Goal: Task Accomplishment & Management: Manage account settings

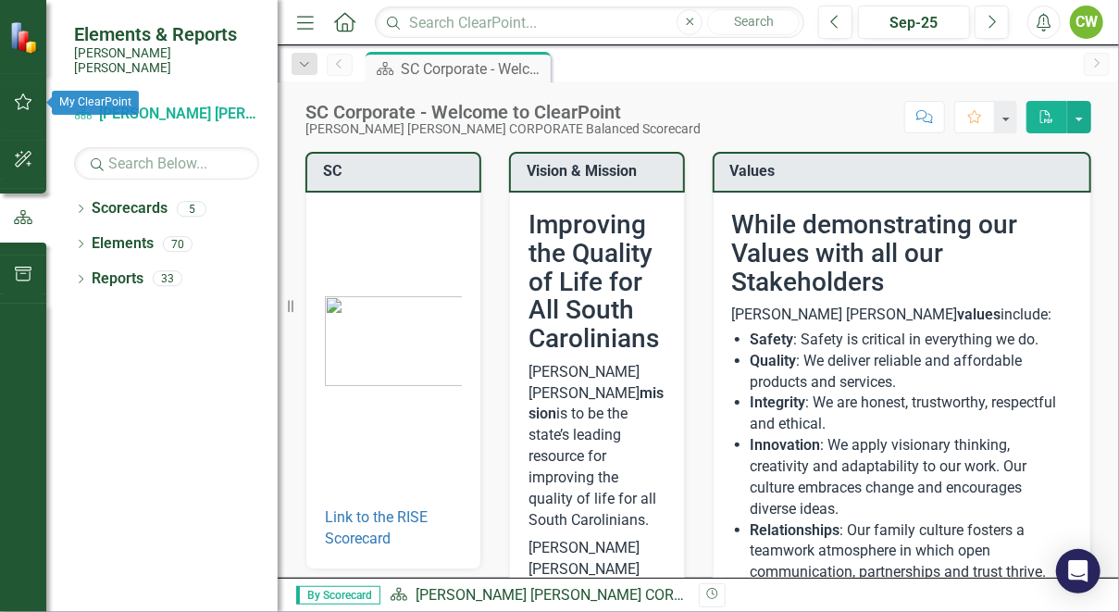
click at [23, 101] on icon "button" at bounding box center [23, 101] width 19 height 15
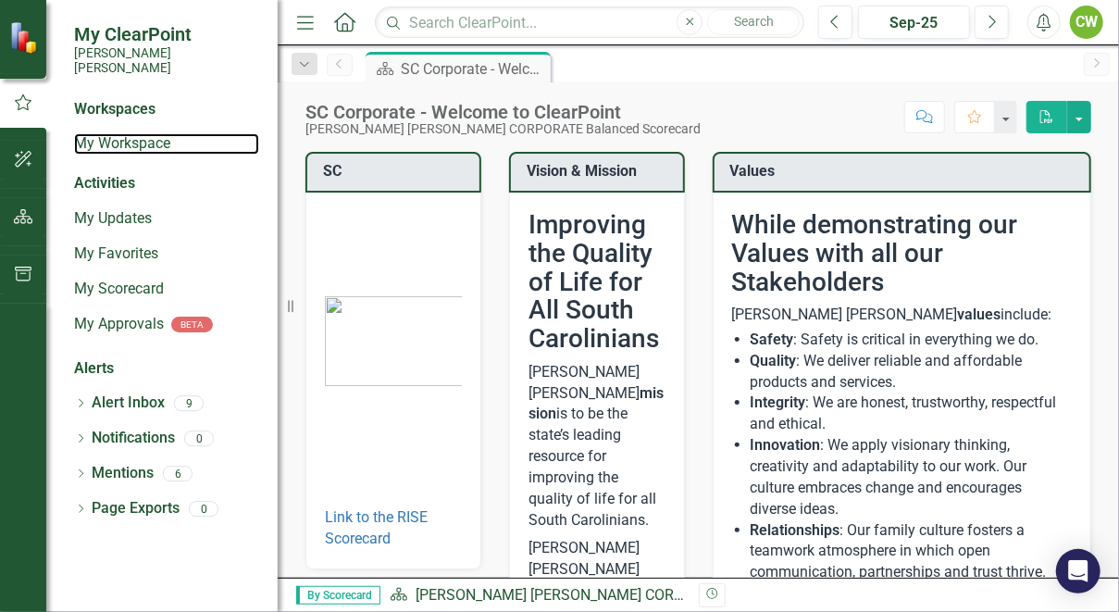
click at [142, 133] on link "My Workspace" at bounding box center [166, 143] width 185 height 21
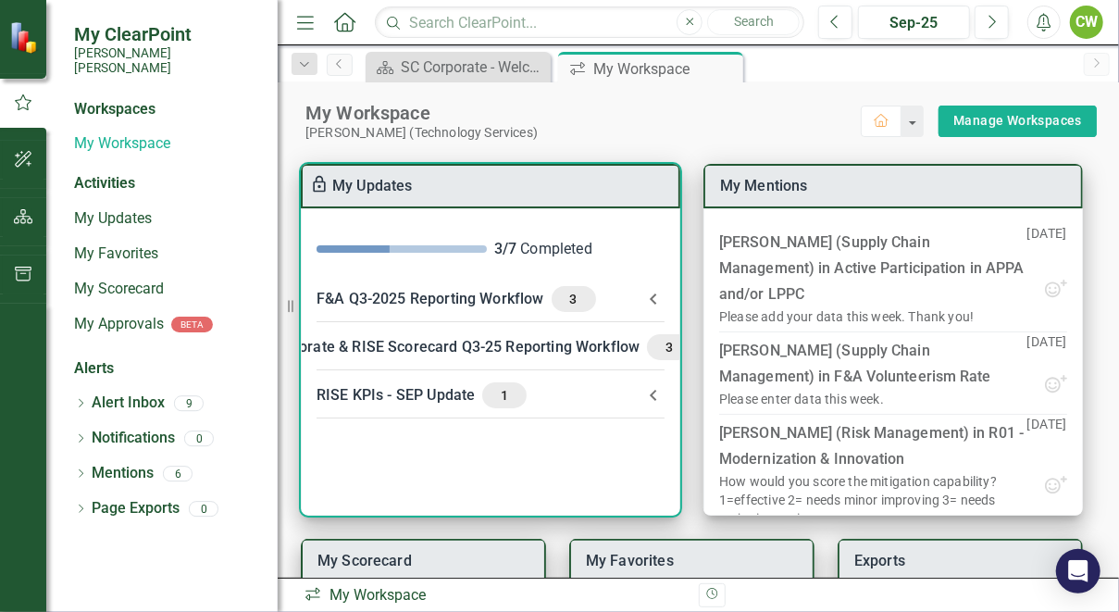
click at [456, 301] on div "F&A Q3-2025 Reporting Workflow 3" at bounding box center [479, 299] width 326 height 26
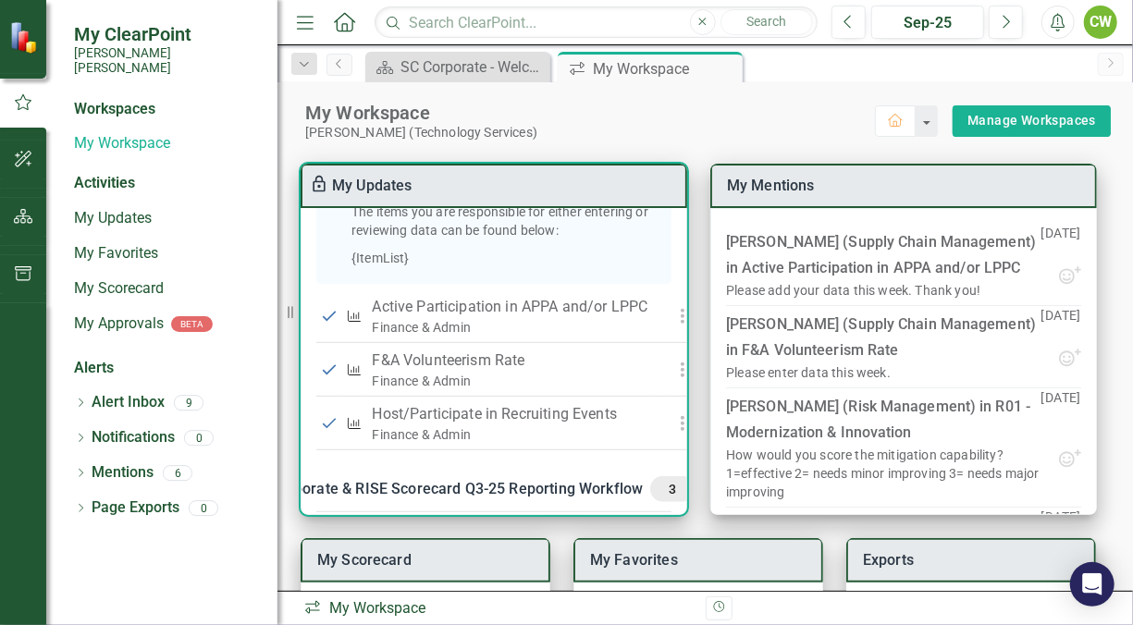
scroll to position [524, 0]
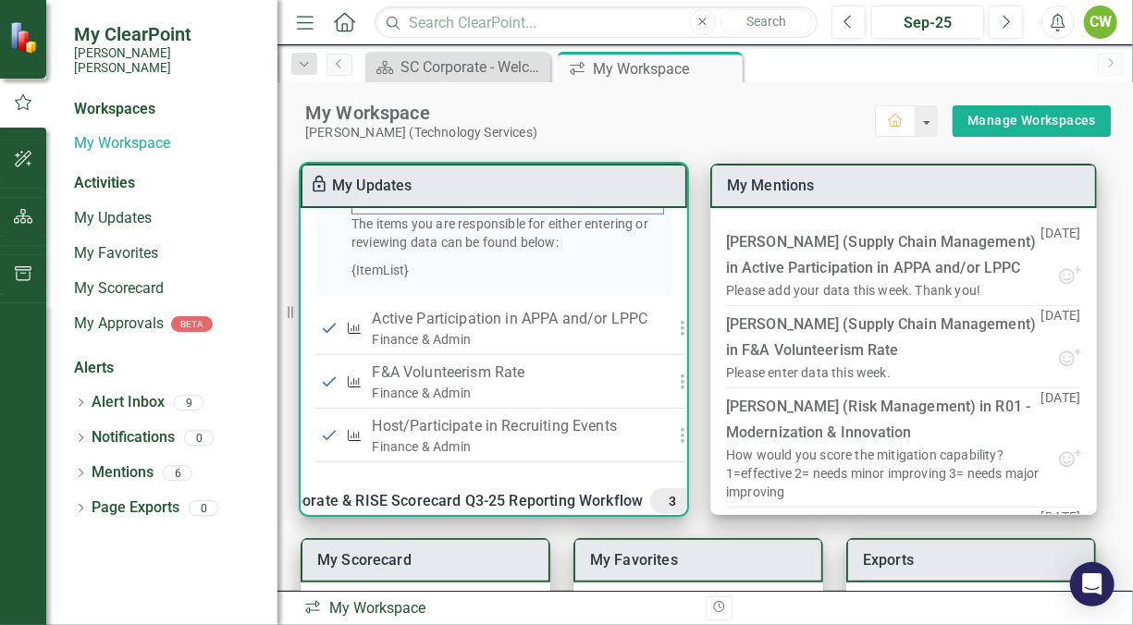
click at [515, 330] on p "Active Participation in APPA and/or LPPC" at bounding box center [510, 319] width 276 height 22
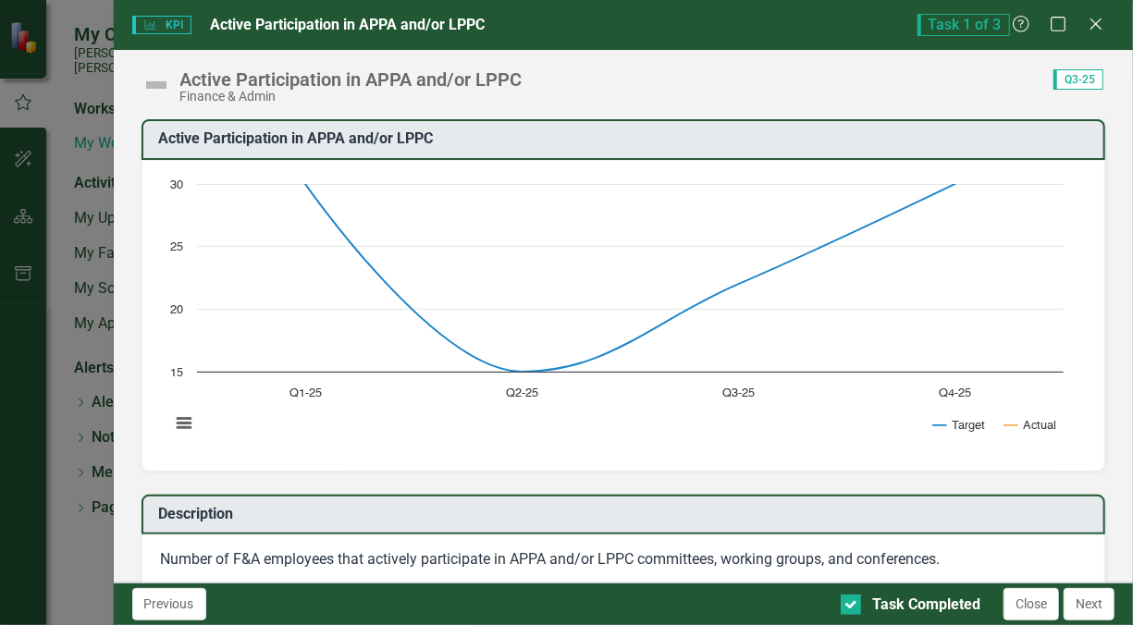
click at [1102, 28] on icon "Close" at bounding box center [1096, 24] width 19 height 15
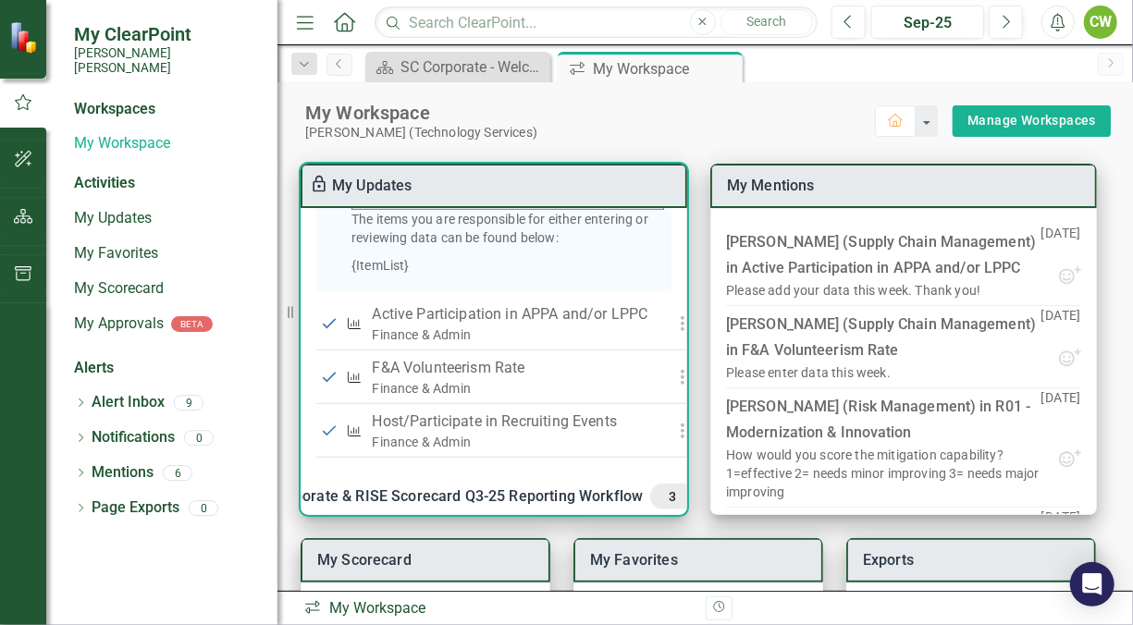
scroll to position [558, 0]
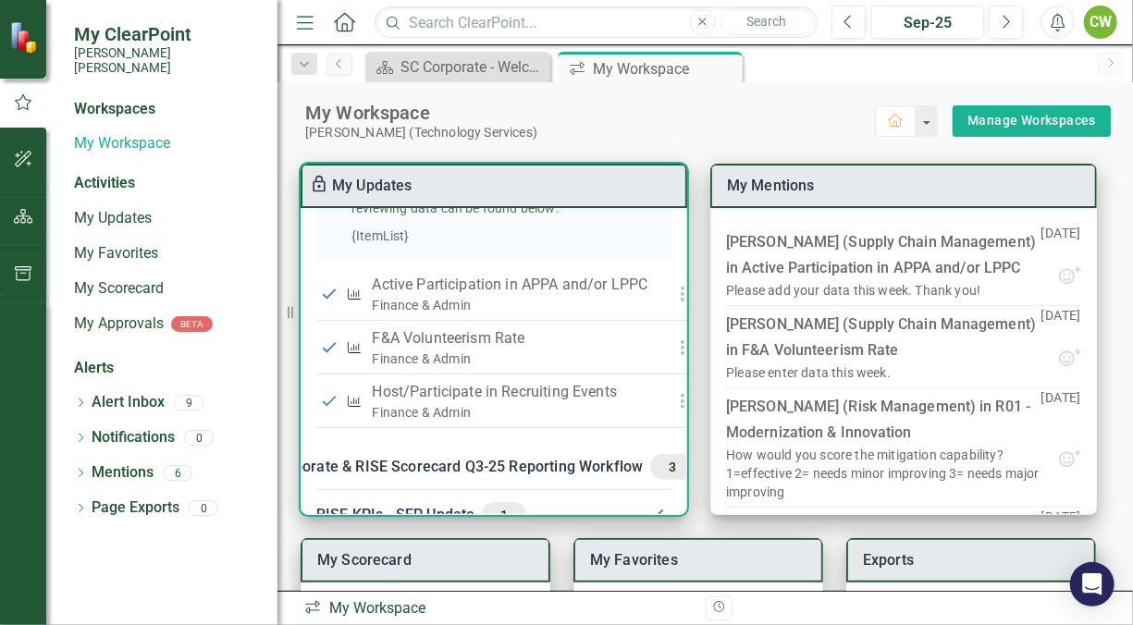
click at [418, 296] on p "Active Participation in APPA and/or LPPC" at bounding box center [510, 285] width 276 height 22
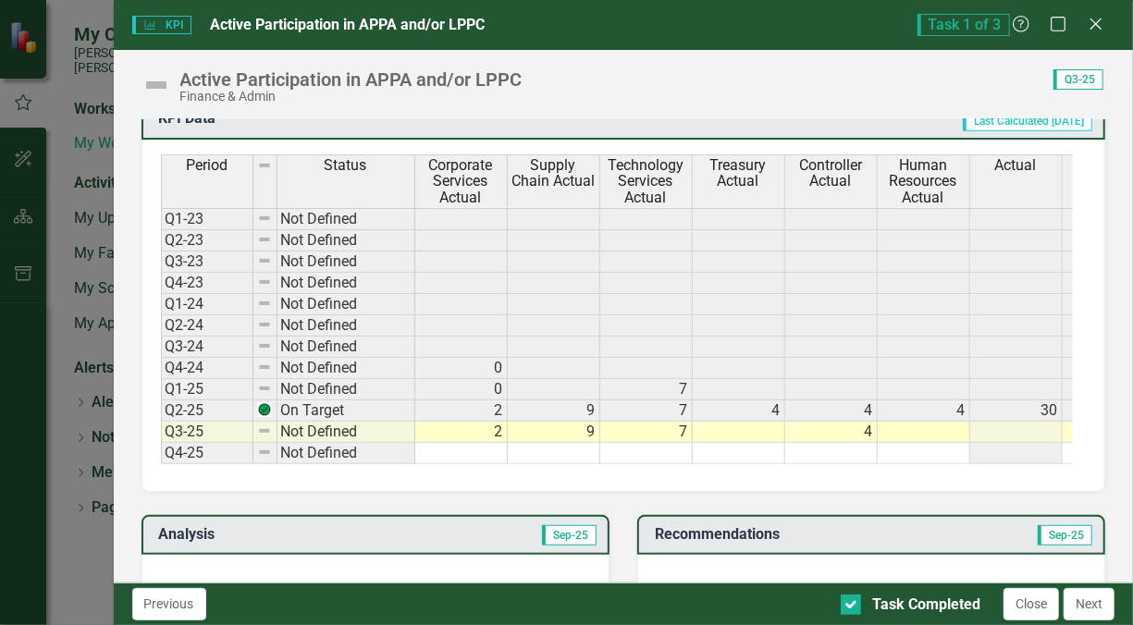
scroll to position [734, 0]
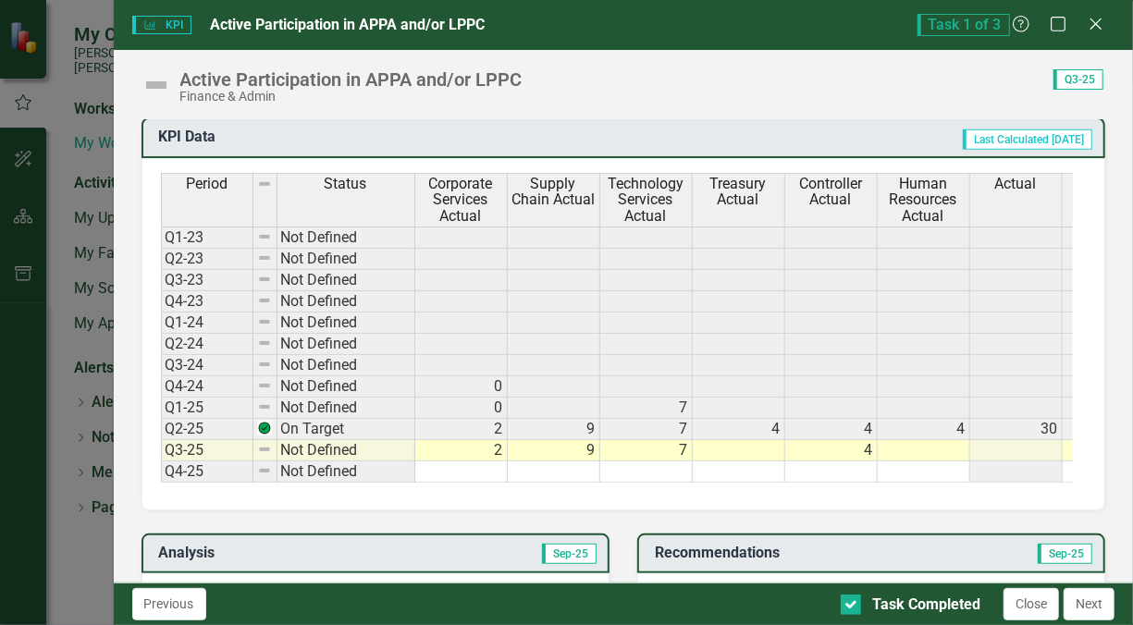
click at [680, 440] on td "7" at bounding box center [646, 450] width 93 height 21
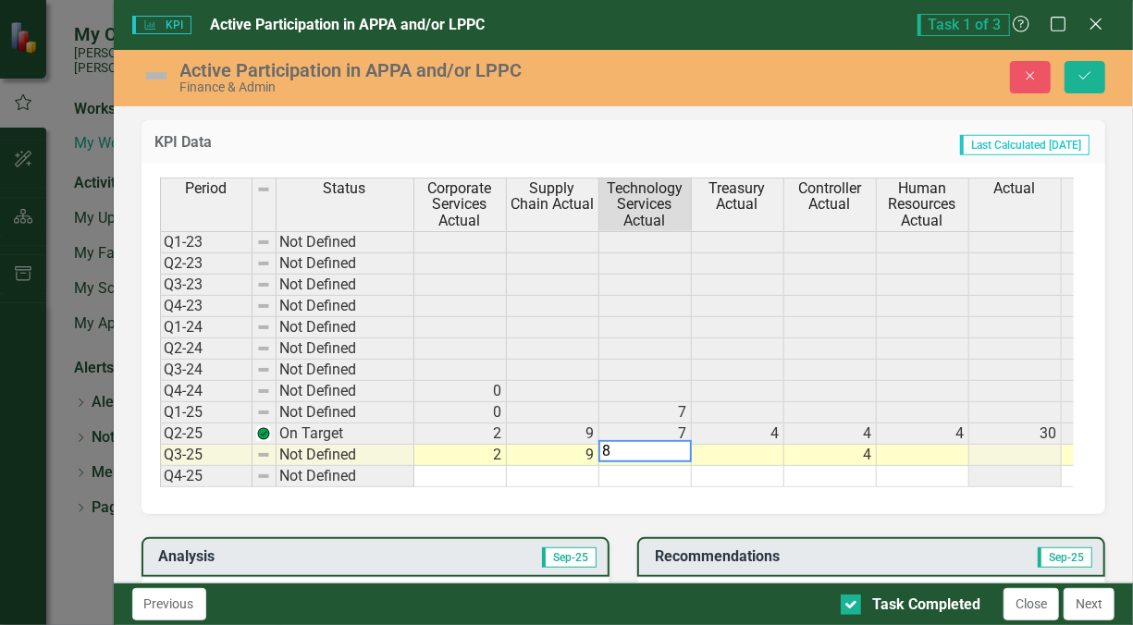
type textarea "8"
click at [1086, 71] on icon "Save" at bounding box center [1085, 75] width 17 height 13
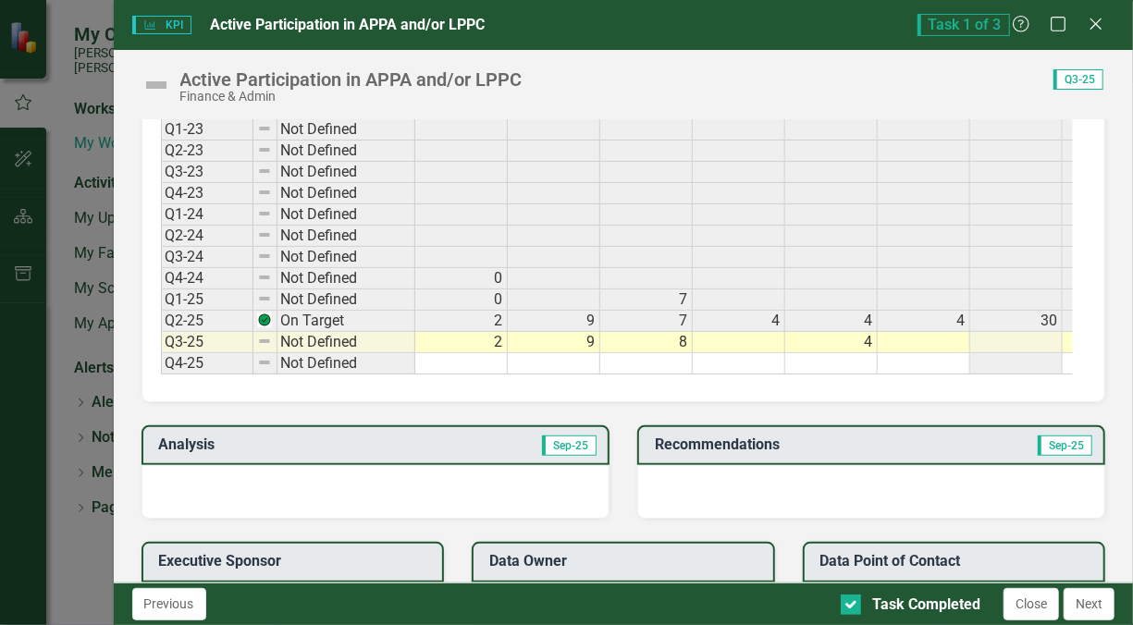
scroll to position [842, 0]
click at [1089, 602] on button "Next" at bounding box center [1089, 604] width 51 height 32
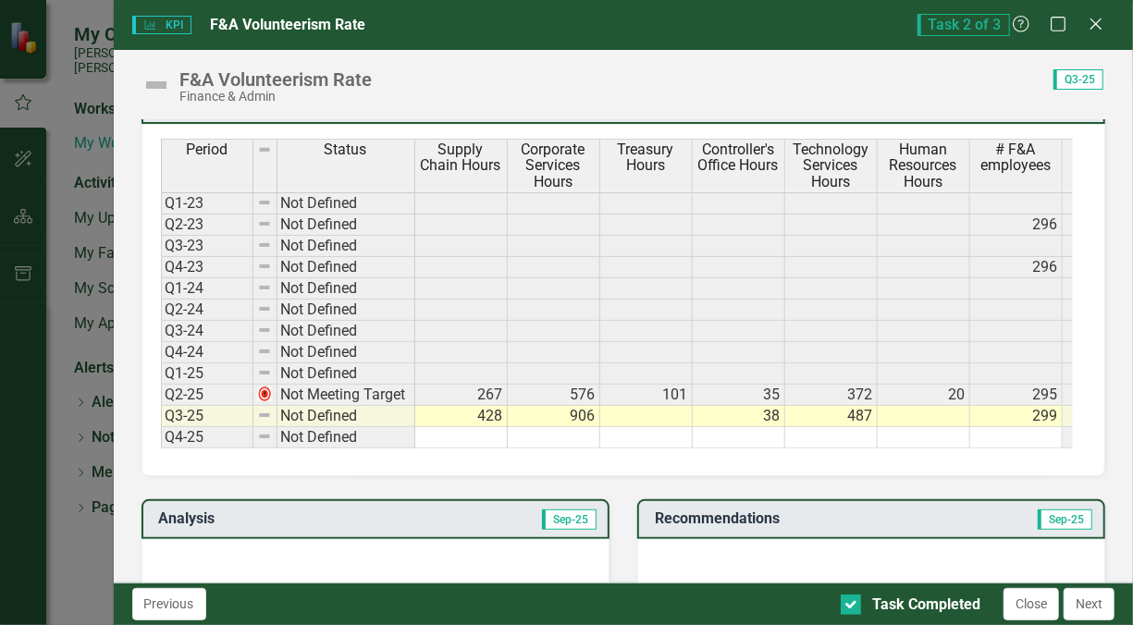
scroll to position [773, 0]
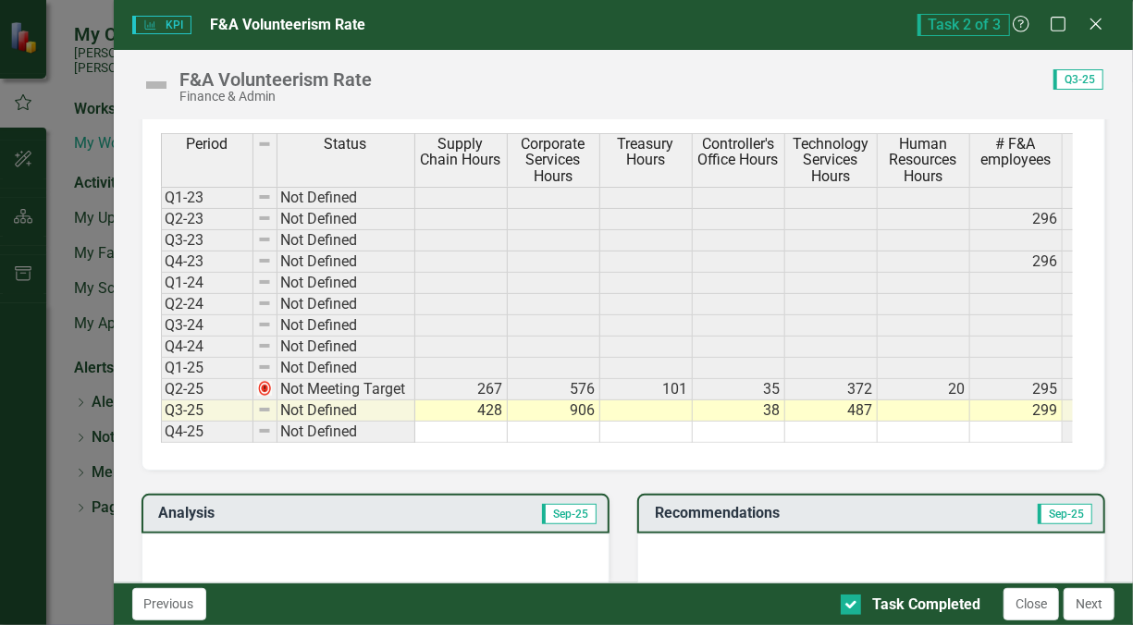
click at [1087, 607] on button "Next" at bounding box center [1089, 604] width 51 height 32
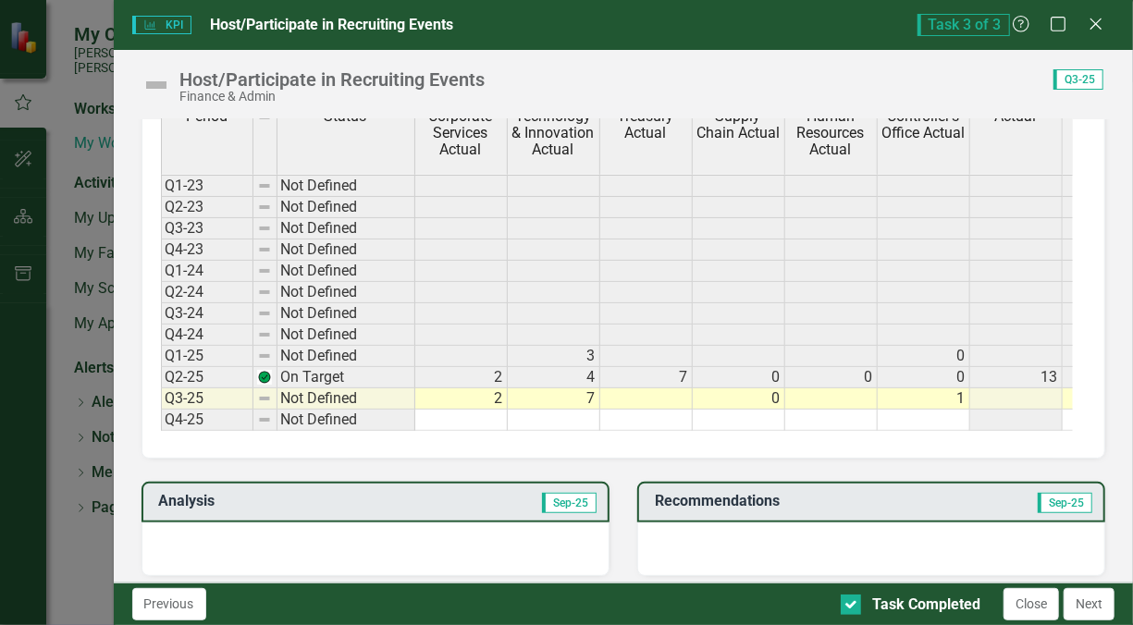
scroll to position [816, 0]
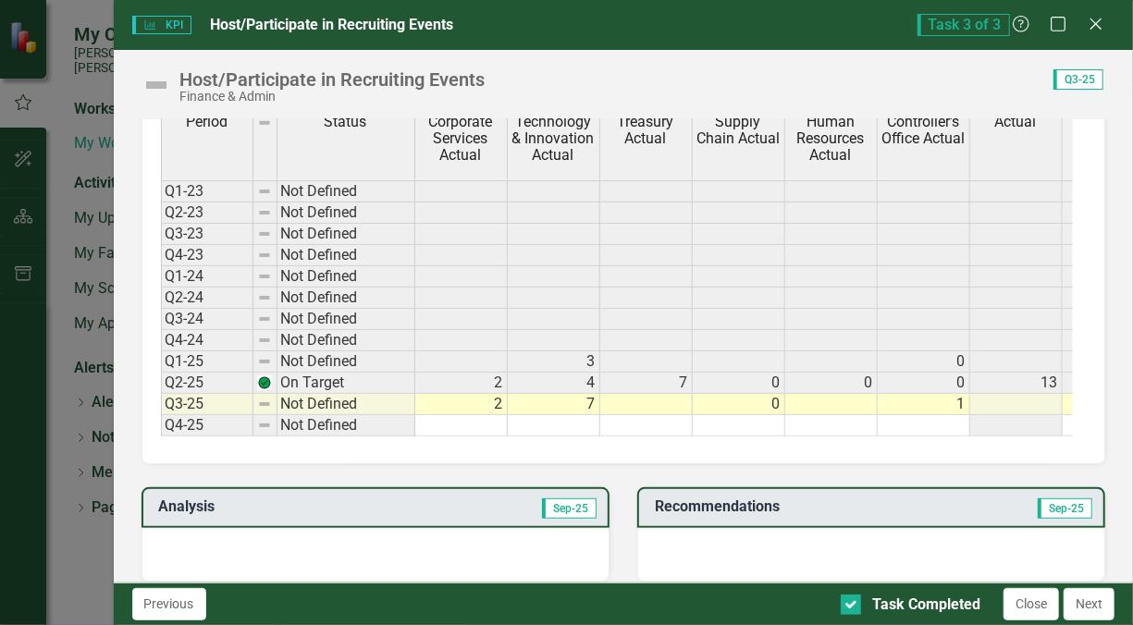
click at [1093, 610] on button "Next" at bounding box center [1089, 604] width 51 height 32
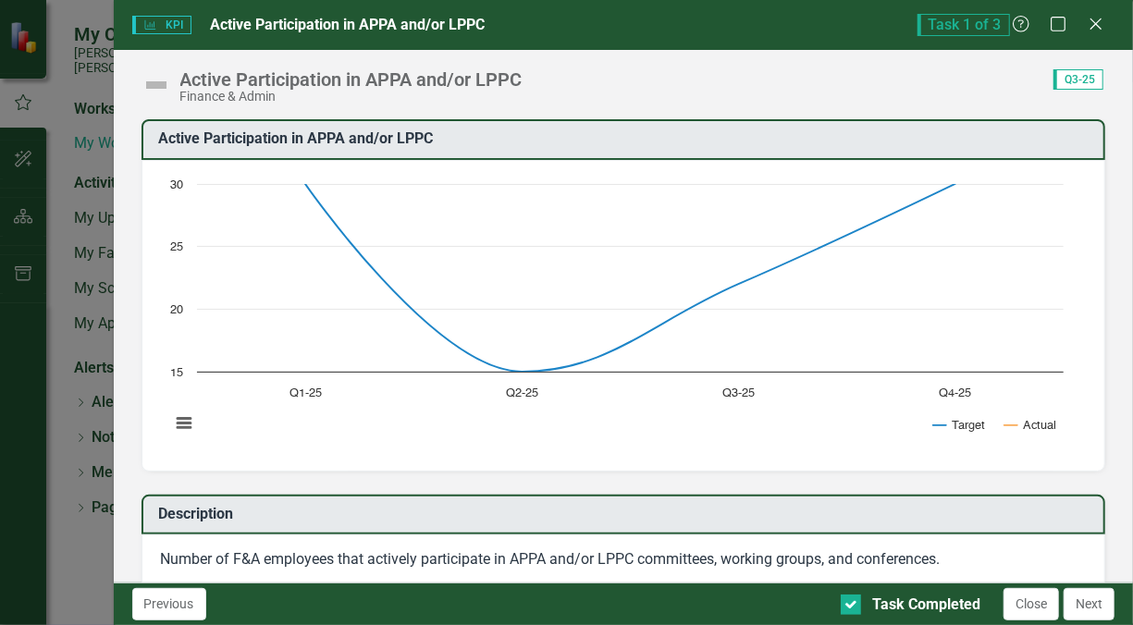
click at [1096, 19] on icon "Close" at bounding box center [1096, 24] width 19 height 15
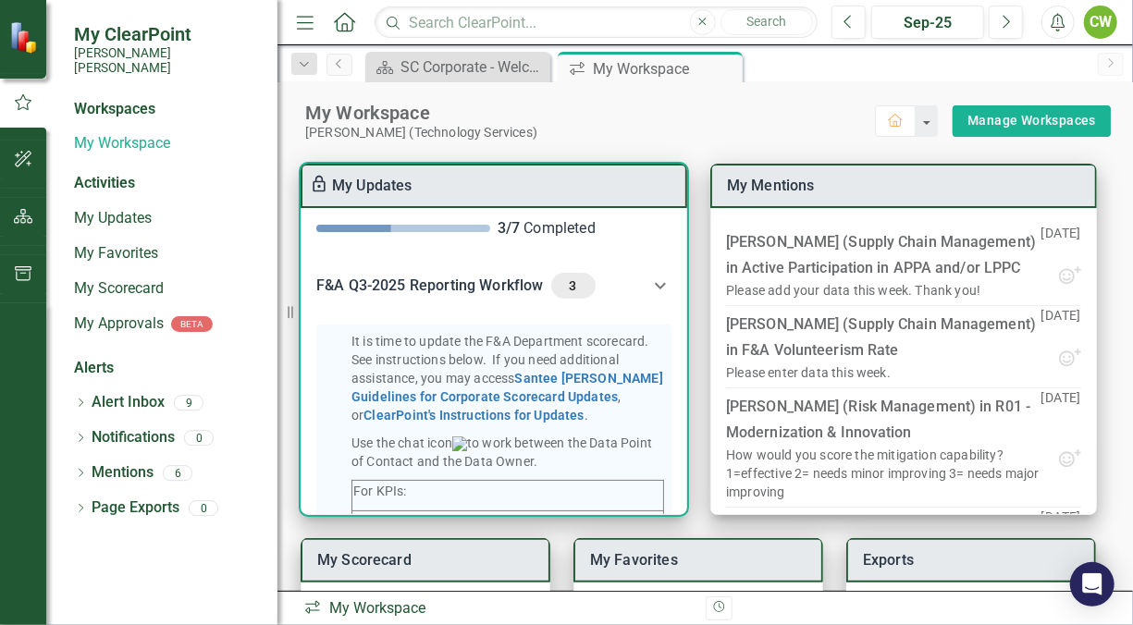
scroll to position [0, 0]
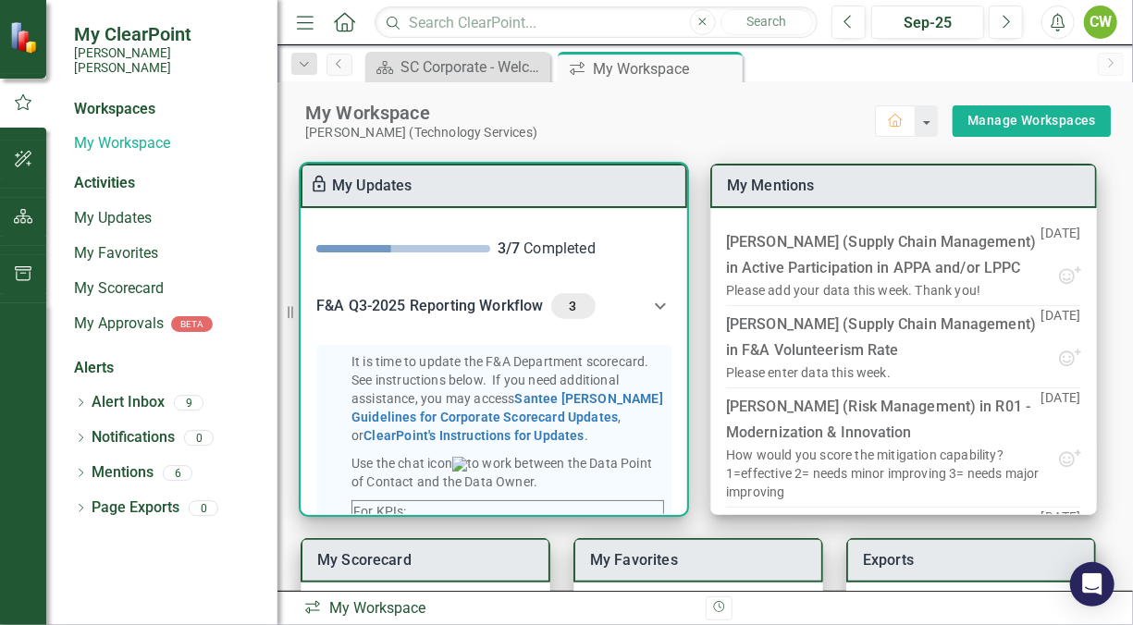
click at [652, 302] on icon at bounding box center [660, 306] width 22 height 22
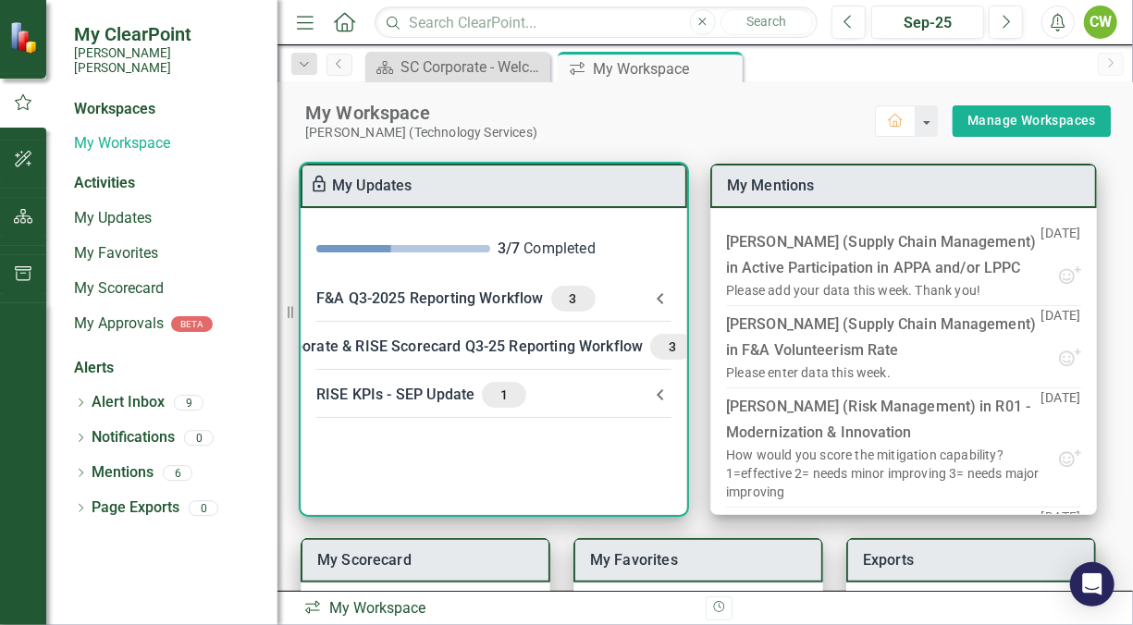
click at [469, 340] on div "Corporate & RISE Scorecard Q3-25 Reporting Workflow 3" at bounding box center [483, 347] width 425 height 26
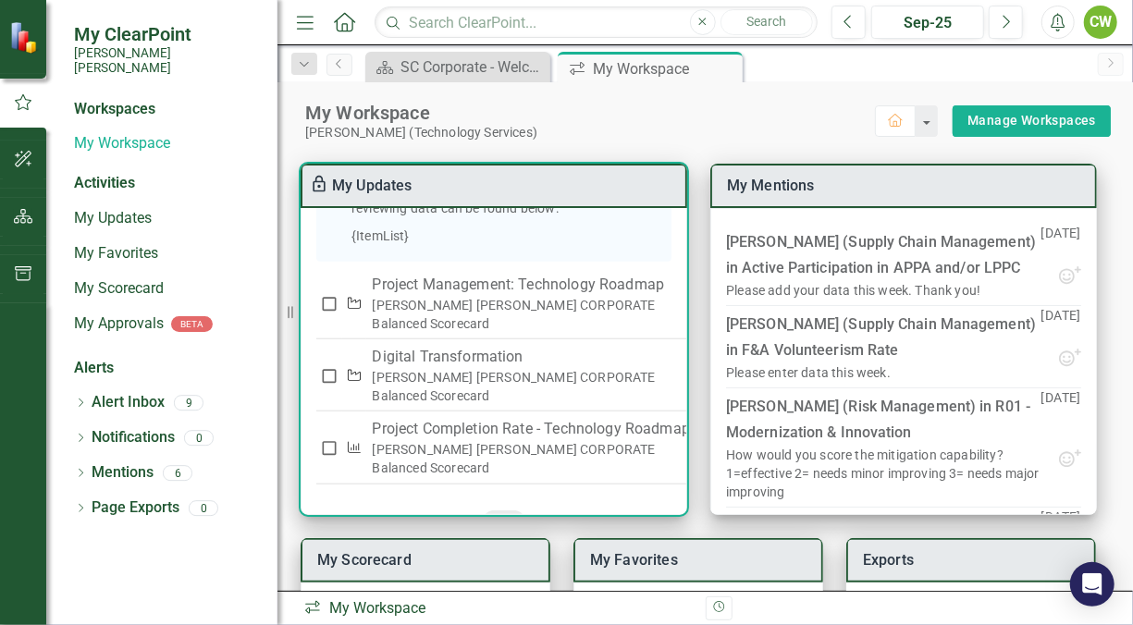
scroll to position [843, 0]
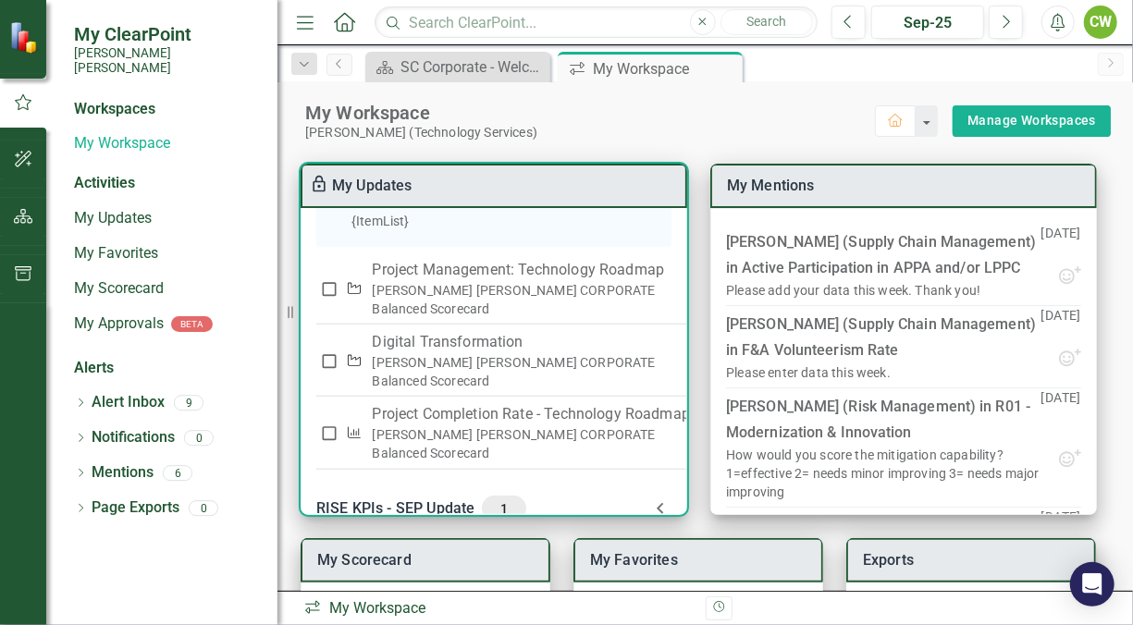
click at [499, 308] on div "[PERSON_NAME] [PERSON_NAME] CORPORATE Balanced Scorecard" at bounding box center [531, 299] width 318 height 37
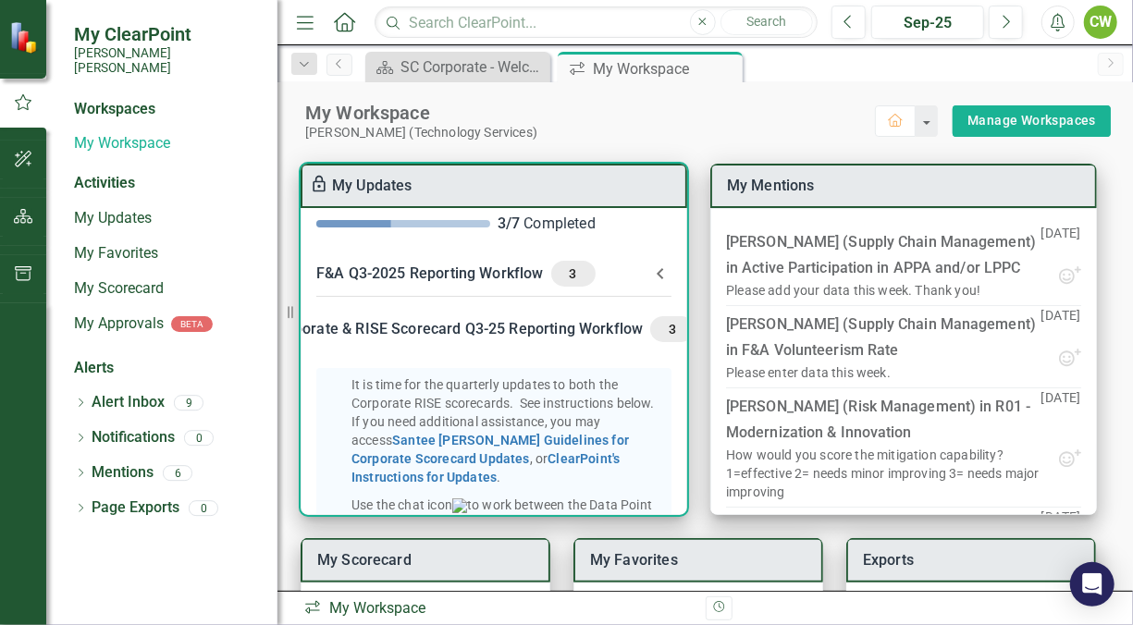
scroll to position [0, 0]
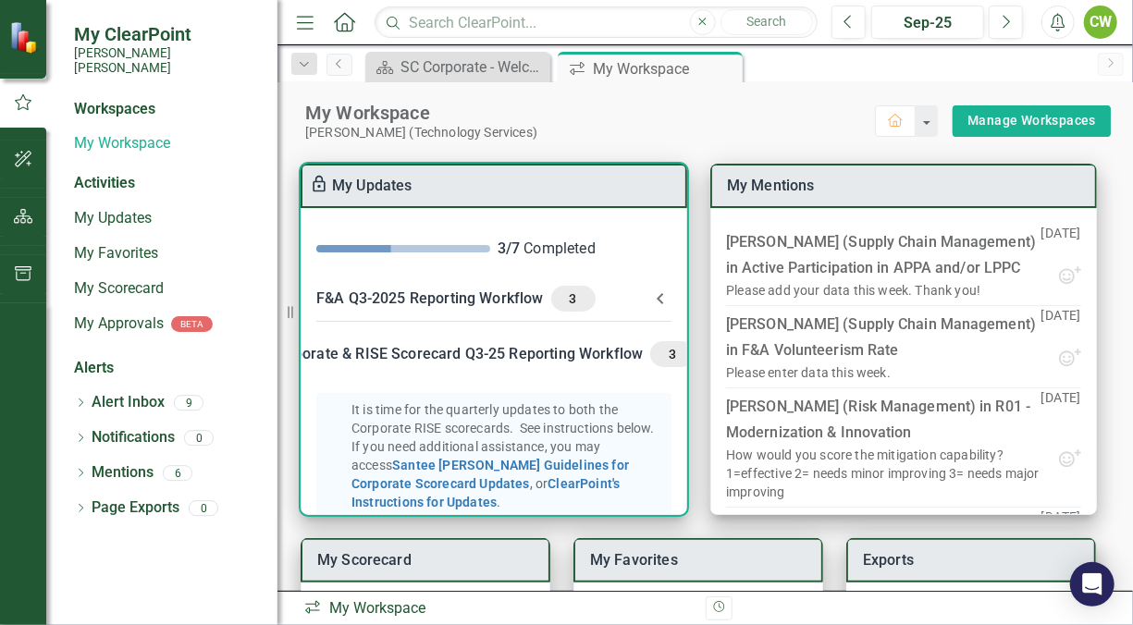
click at [591, 353] on div "Corporate & RISE Scorecard Q3-25 Reporting Workflow 3" at bounding box center [483, 354] width 425 height 26
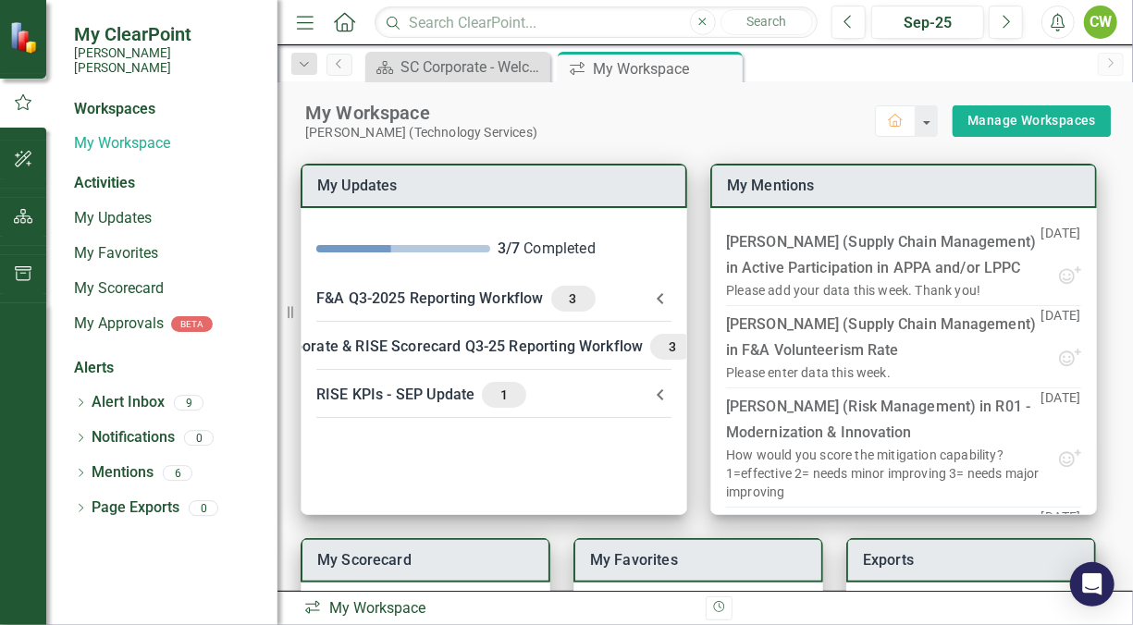
click at [302, 26] on icon "Menu" at bounding box center [305, 21] width 24 height 19
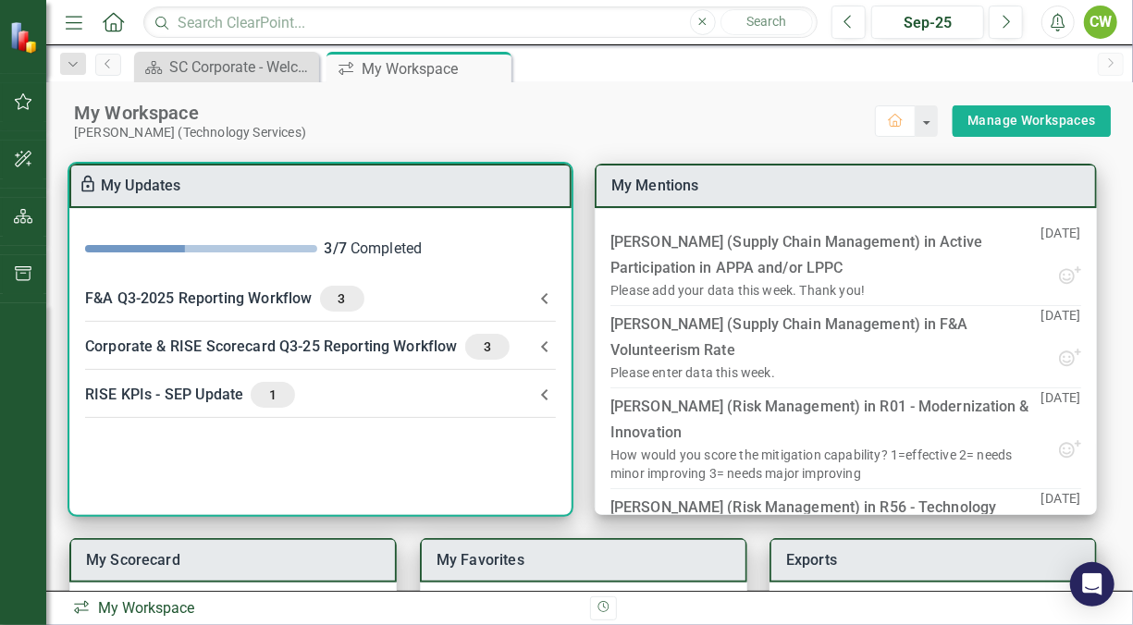
click at [227, 345] on div "Corporate & RISE Scorecard Q3-25 Reporting Workflow 3" at bounding box center [309, 347] width 449 height 26
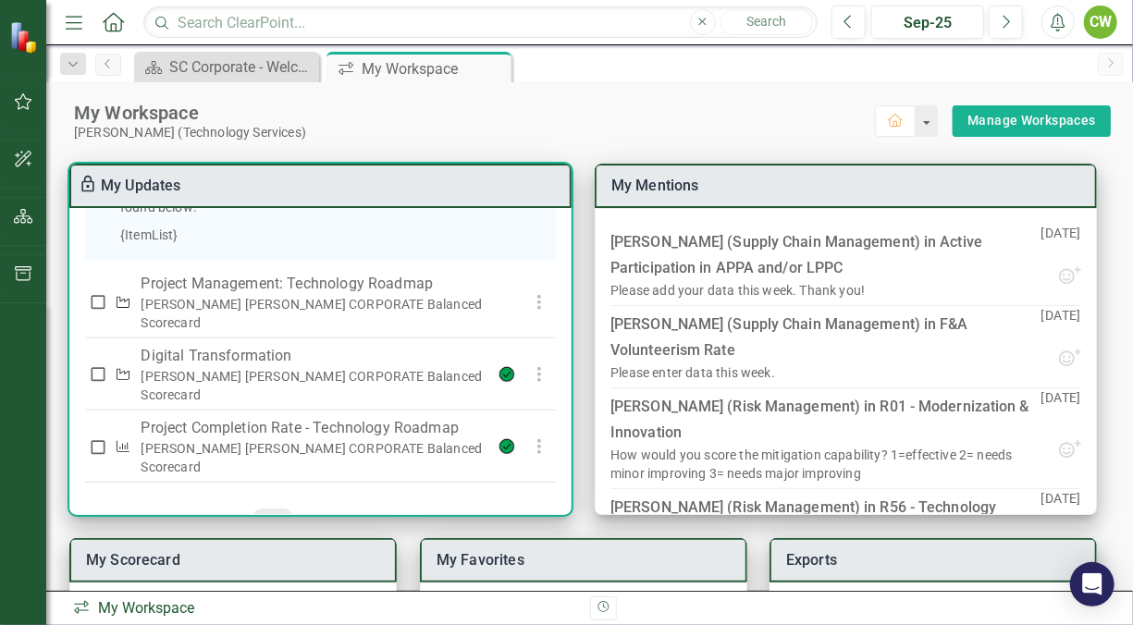
scroll to position [688, 0]
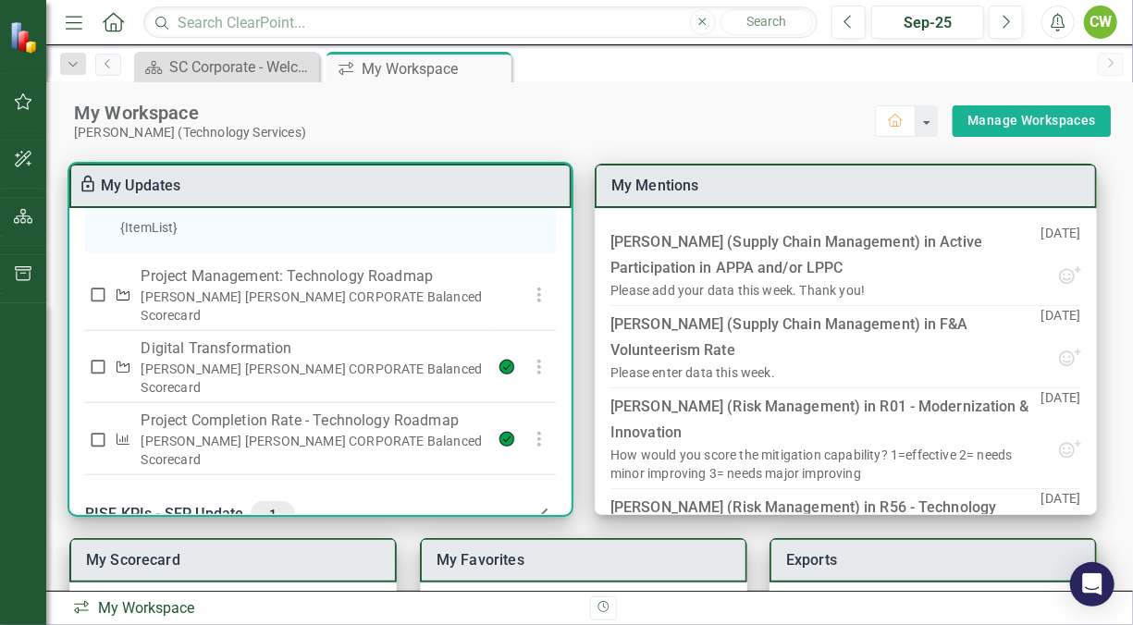
click at [142, 288] on p "Project Management: Technology Roadmap" at bounding box center [313, 277] width 344 height 22
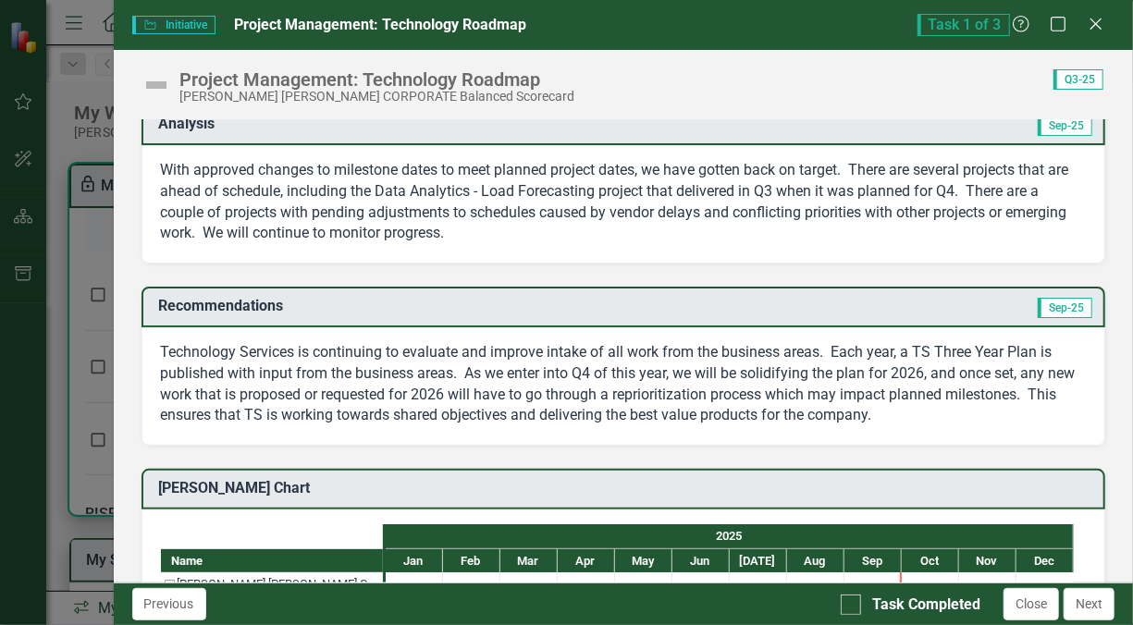
scroll to position [182, 0]
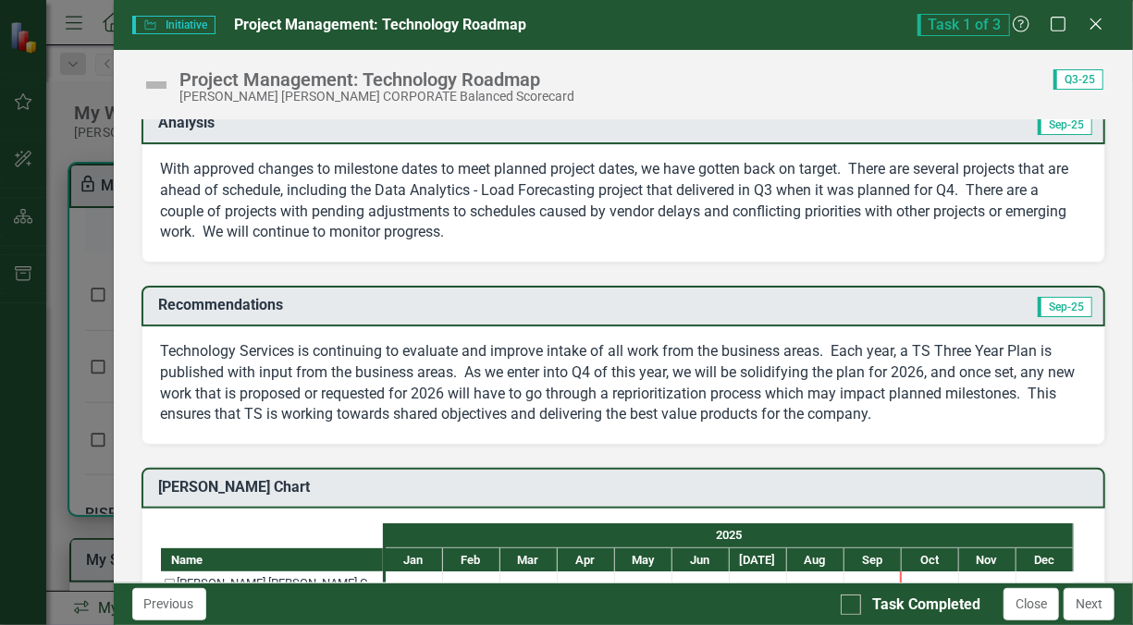
drag, startPoint x: 917, startPoint y: 414, endPoint x: 628, endPoint y: 387, distance: 290.0
click at [628, 387] on p "Technology Services is continuing to evaluate and improve intake of all work fr…" at bounding box center [624, 383] width 926 height 84
click at [922, 416] on p "Technology Services is continuing to evaluate and improve intake of all work fr…" at bounding box center [624, 383] width 926 height 84
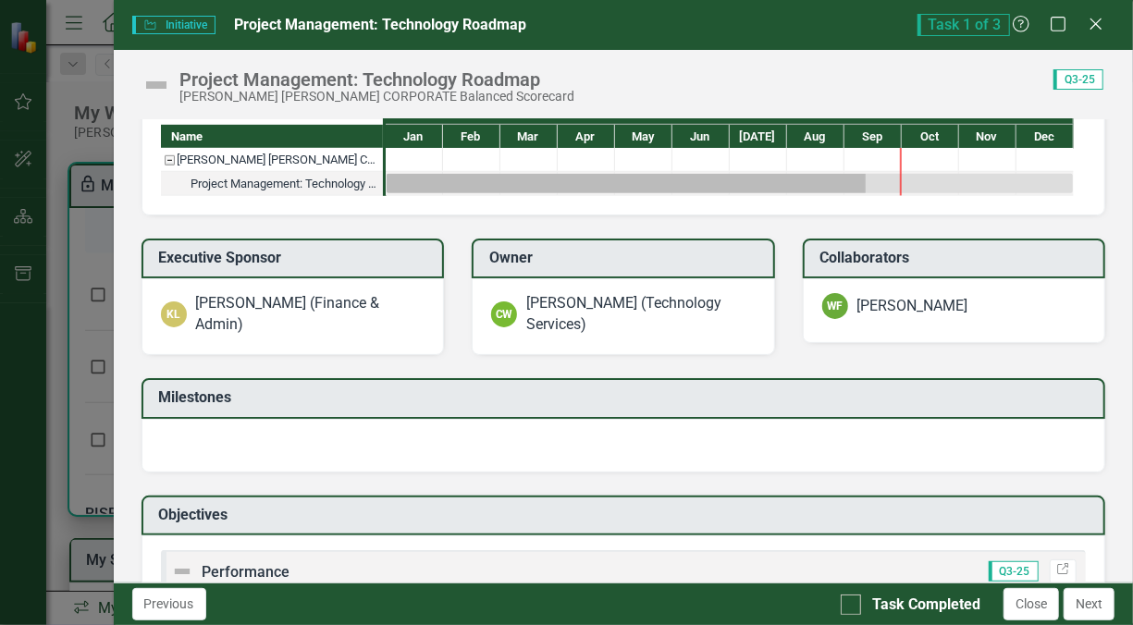
scroll to position [707, 0]
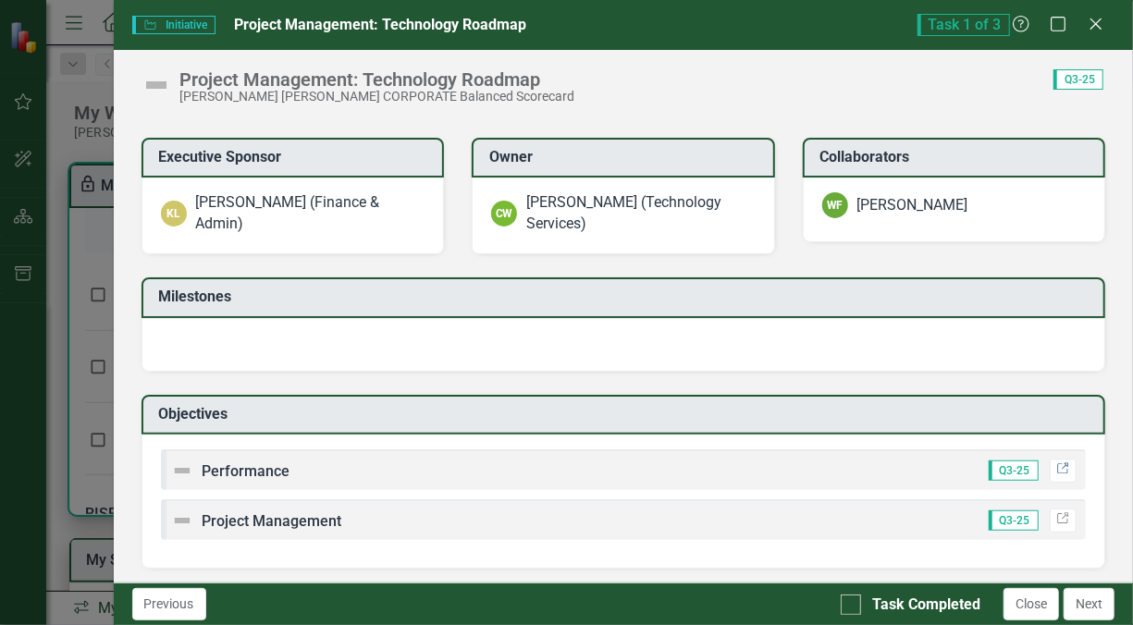
click at [1057, 466] on icon "Link" at bounding box center [1064, 469] width 14 height 11
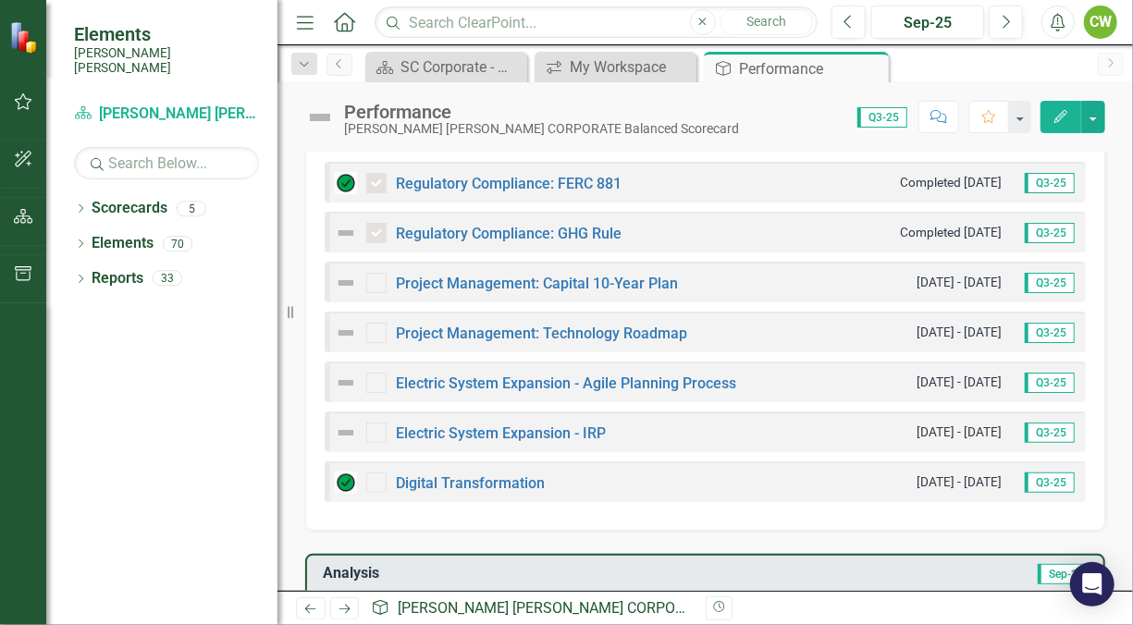
scroll to position [655, 0]
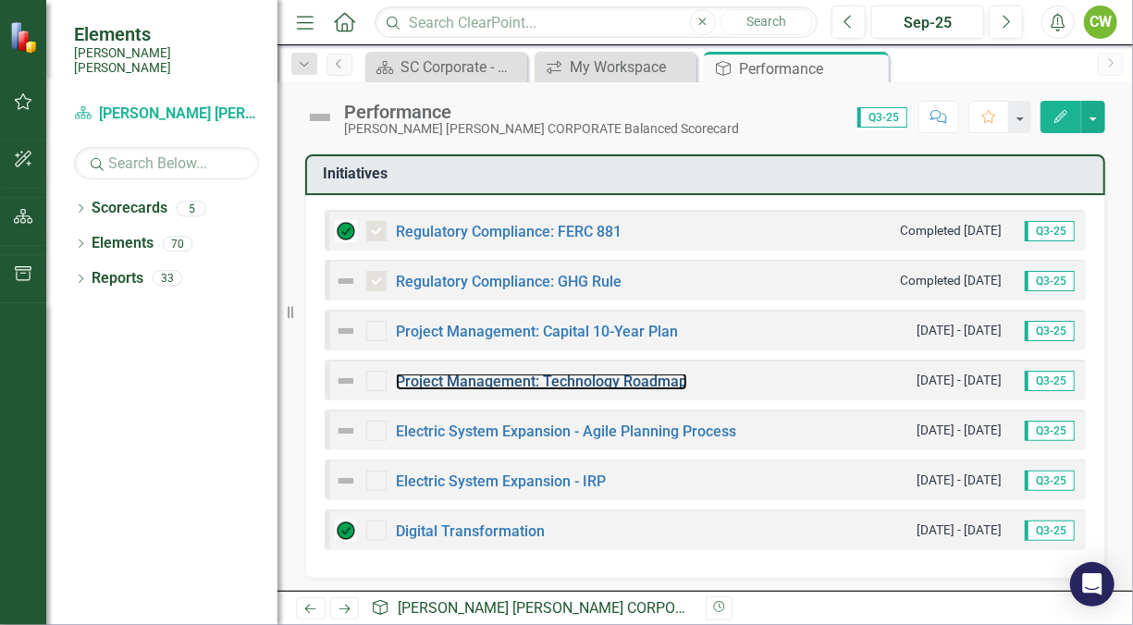
click at [419, 373] on link "Project Management: Technology Roadmap" at bounding box center [541, 382] width 291 height 18
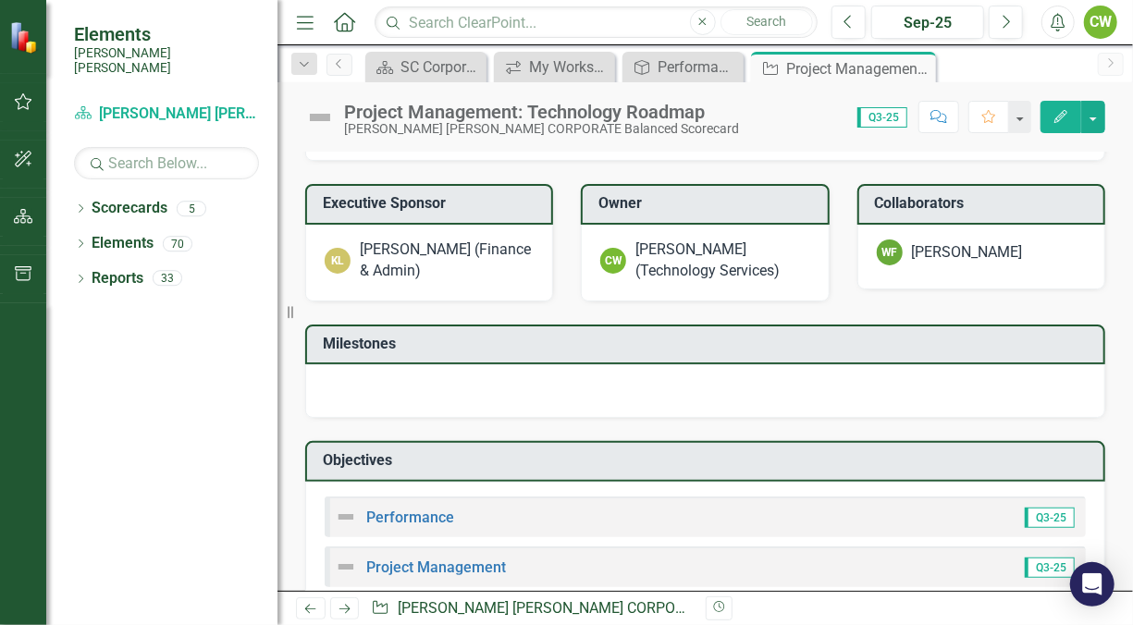
scroll to position [801, 0]
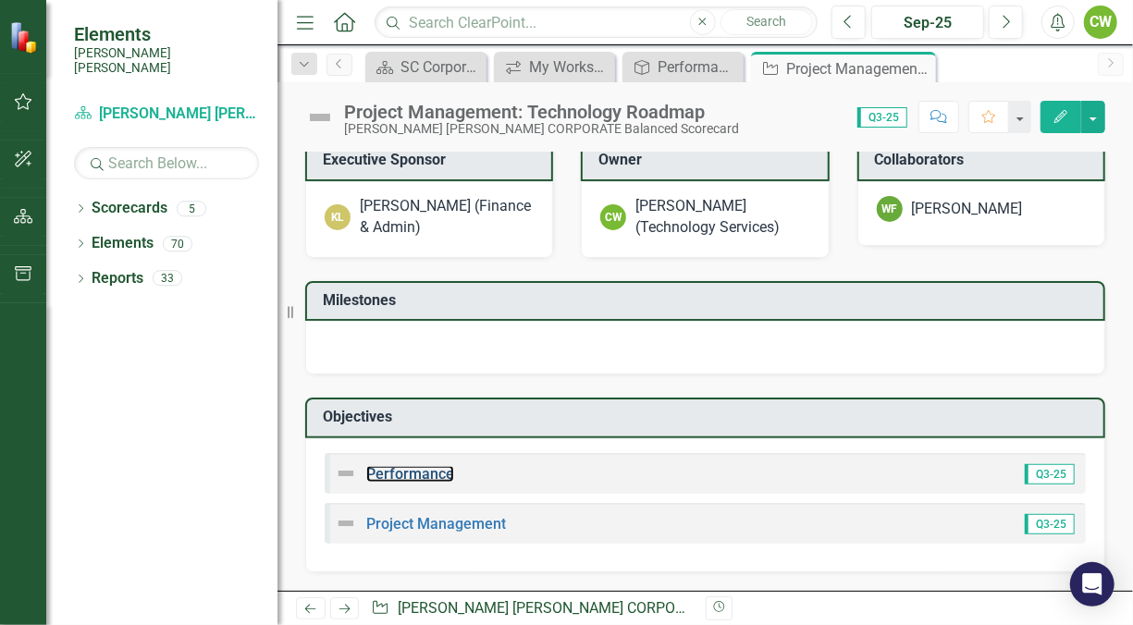
click at [428, 483] on link "Performance" at bounding box center [410, 474] width 88 height 18
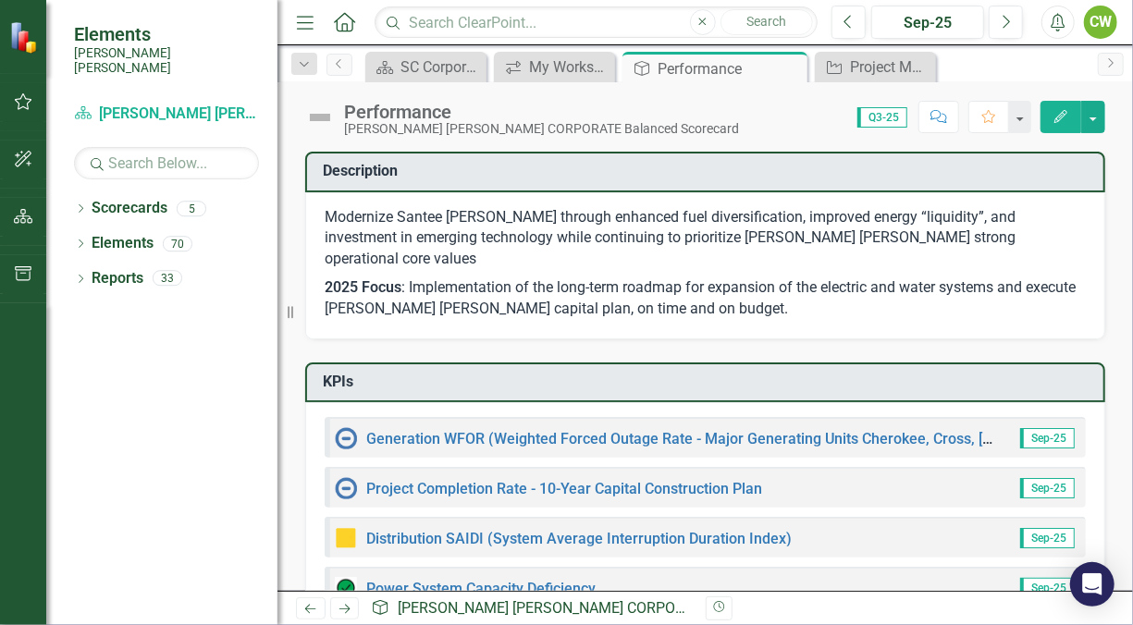
click at [0, 0] on icon "Close" at bounding box center [0, 0] width 0 height 0
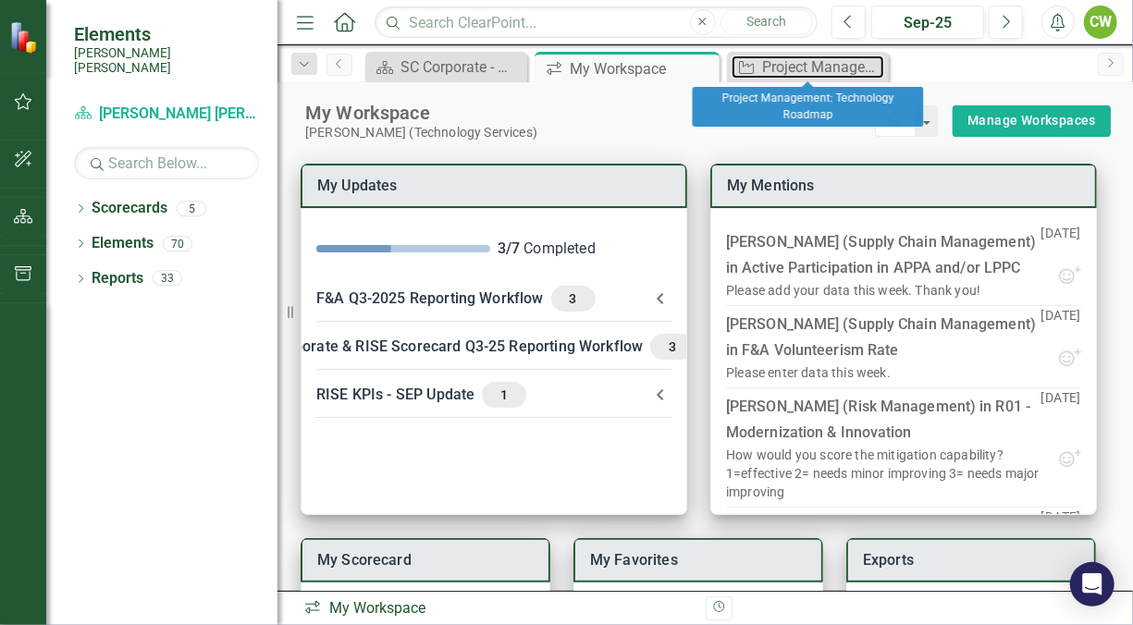
click at [795, 68] on div "Project Management: Technology Roadmap" at bounding box center [823, 67] width 122 height 23
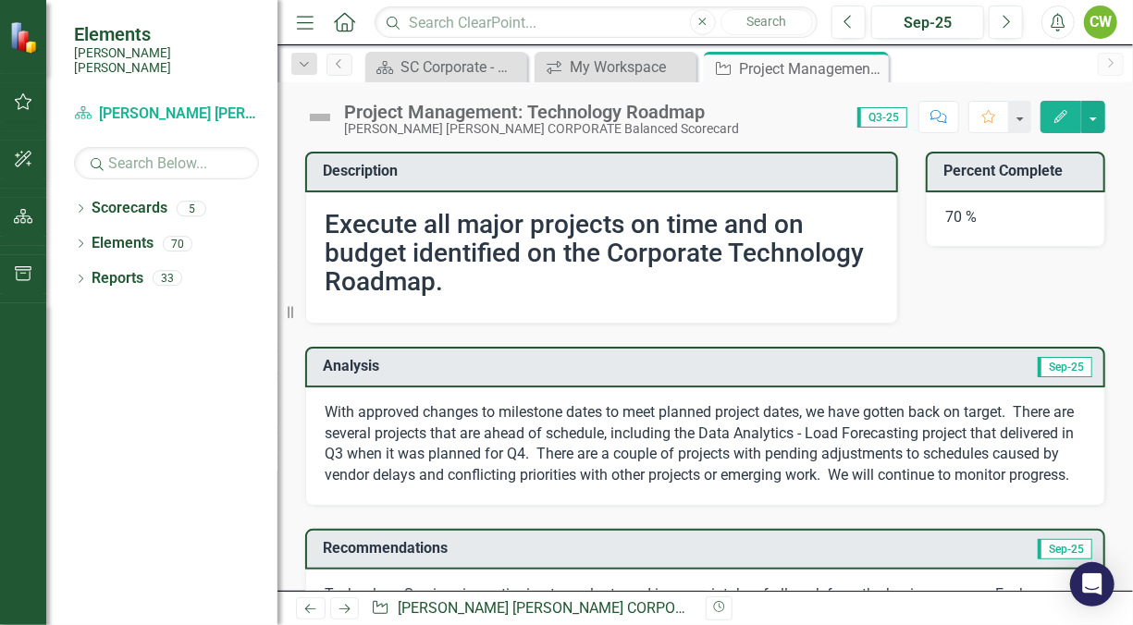
click at [0, 0] on icon "Close" at bounding box center [0, 0] width 0 height 0
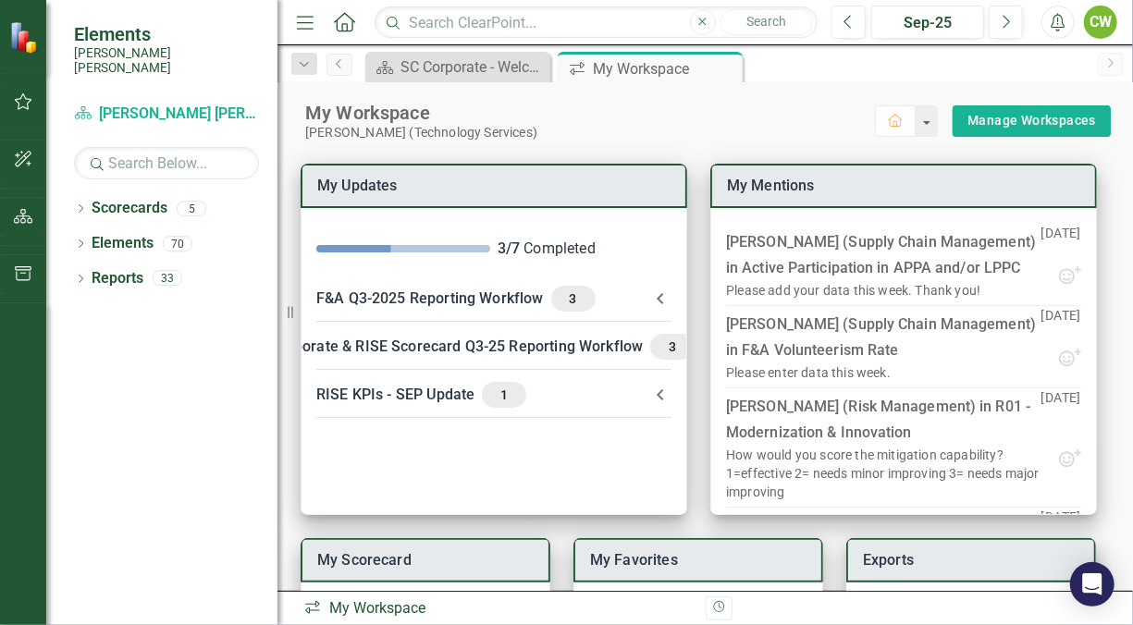
click at [305, 19] on icon "Menu" at bounding box center [305, 21] width 24 height 19
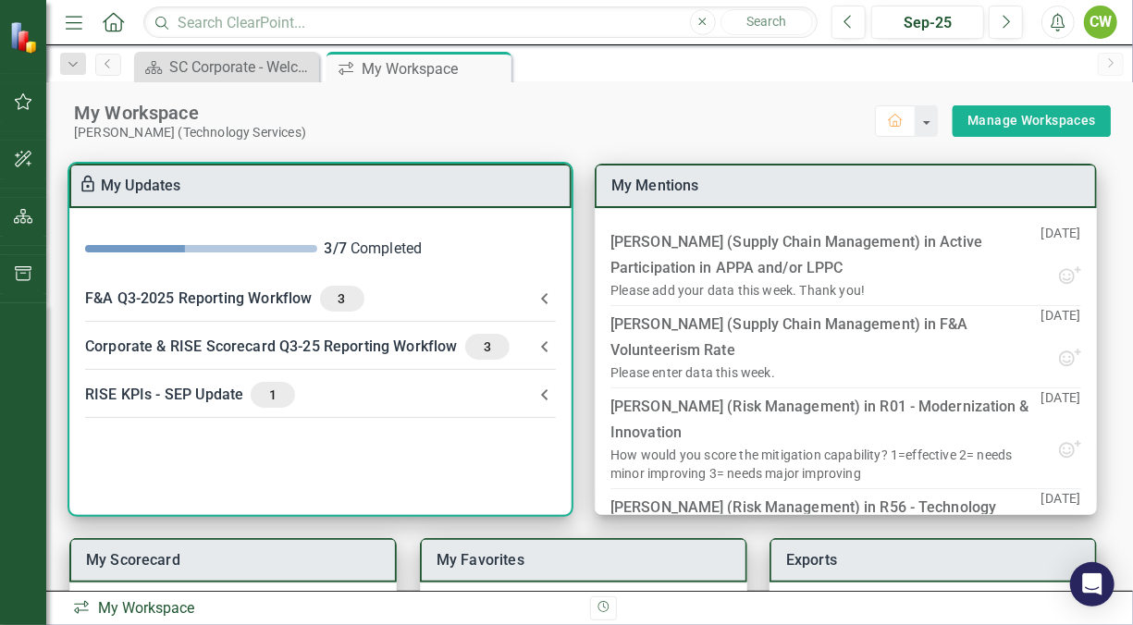
click at [175, 342] on div "Corporate & RISE Scorecard Q3-25 Reporting Workflow 3" at bounding box center [309, 347] width 449 height 26
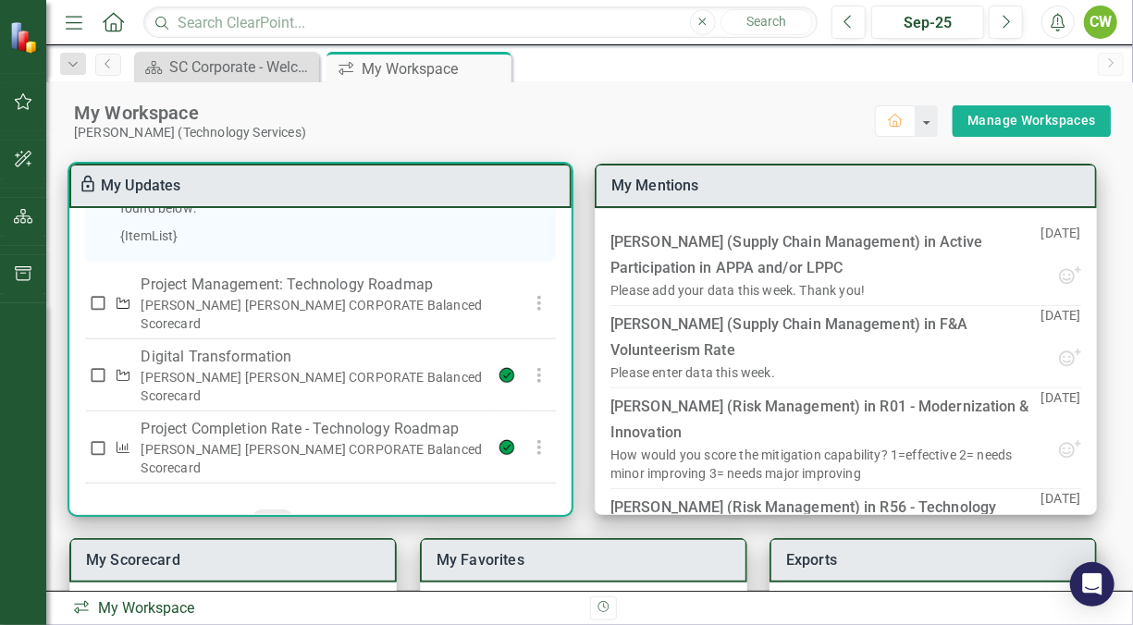
scroll to position [688, 0]
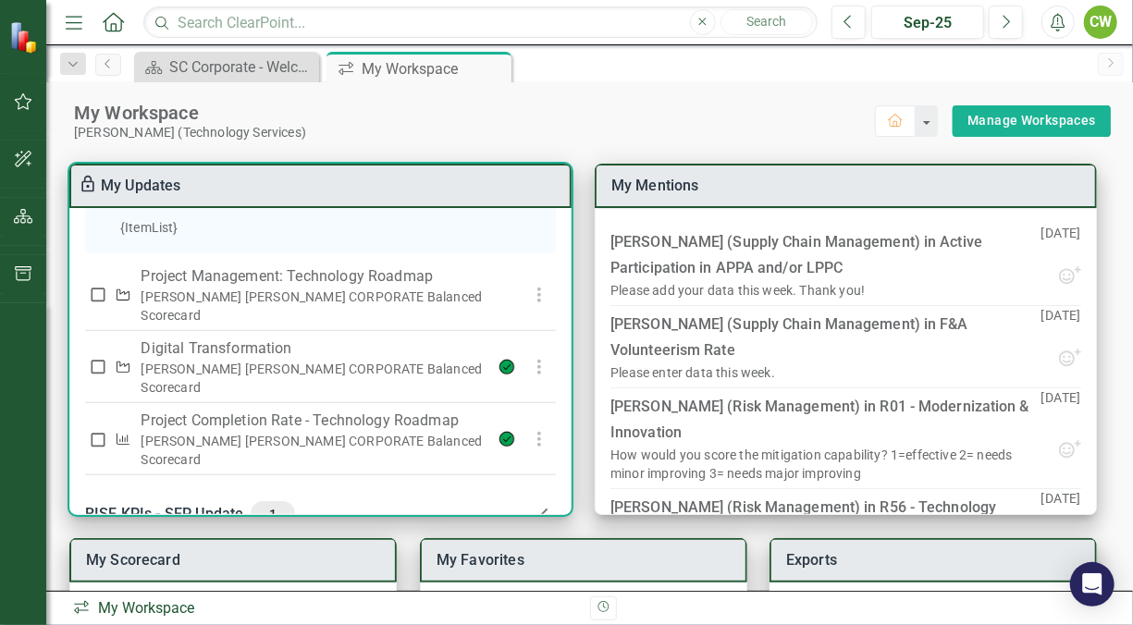
click at [156, 352] on p "Digital Transformation" at bounding box center [313, 349] width 344 height 22
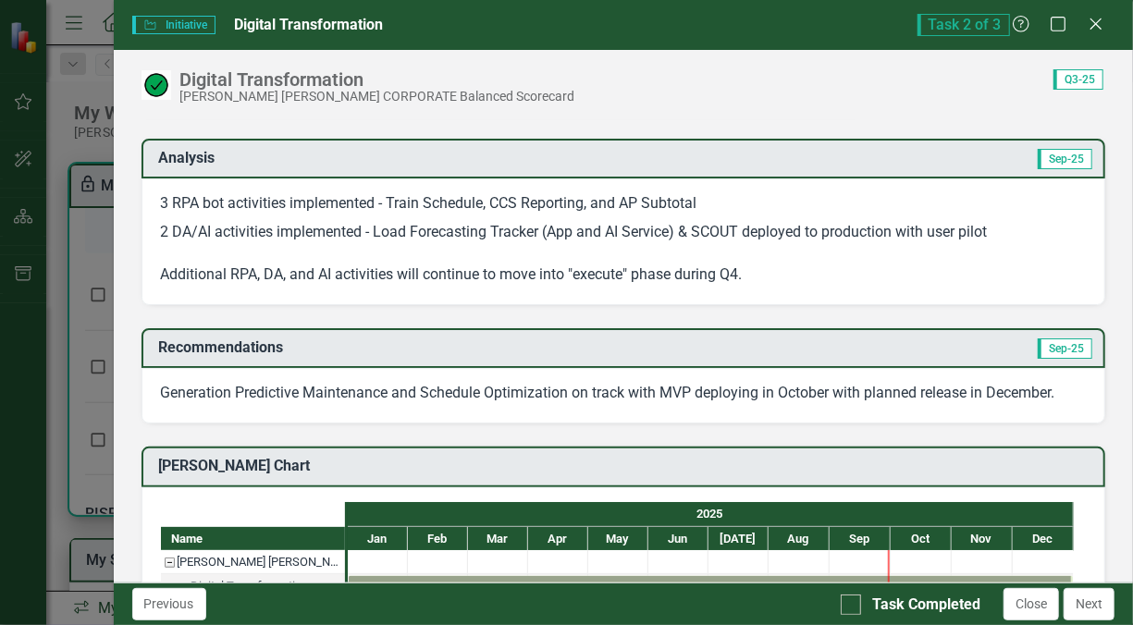
scroll to position [250, 0]
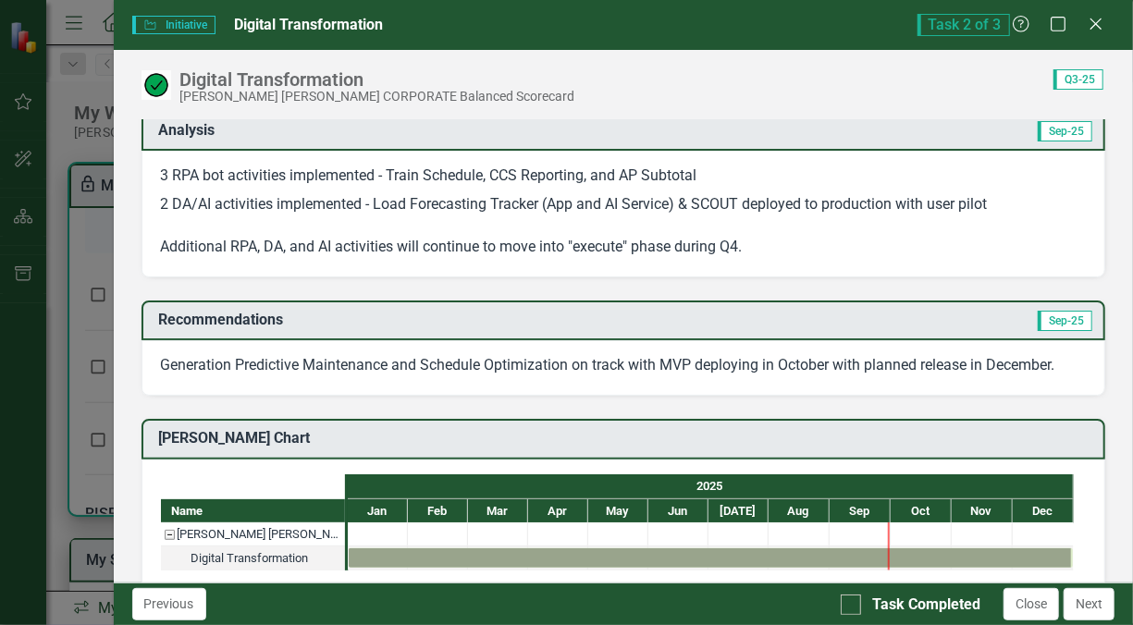
click at [1101, 33] on div "Close" at bounding box center [1096, 25] width 19 height 21
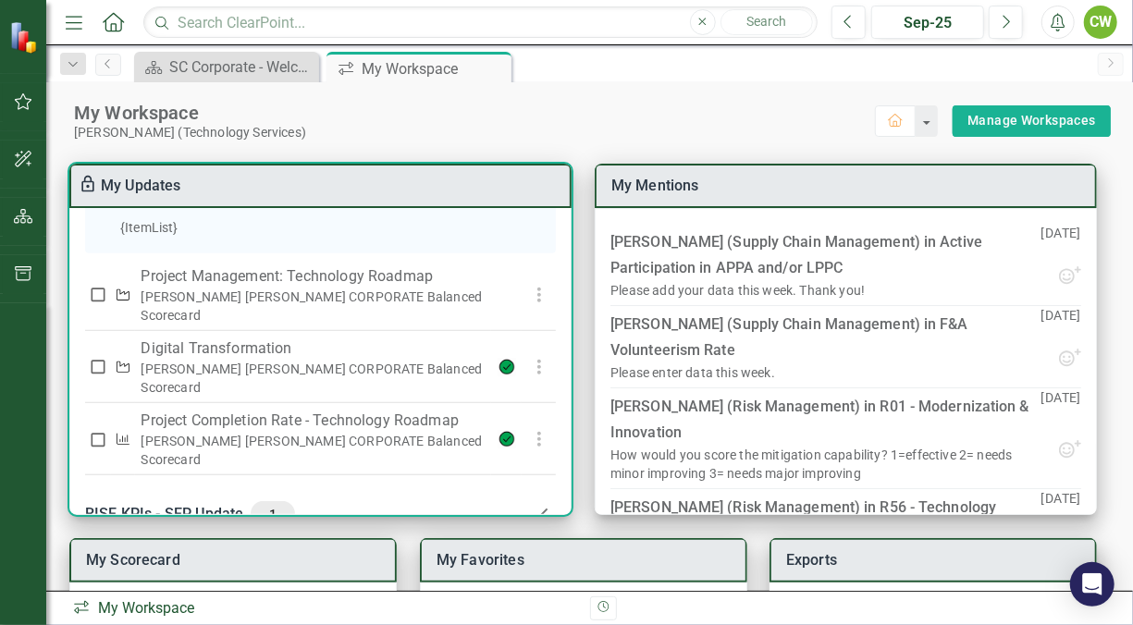
click at [154, 501] on div "RISE KPIs - SEP Update 1" at bounding box center [309, 514] width 449 height 26
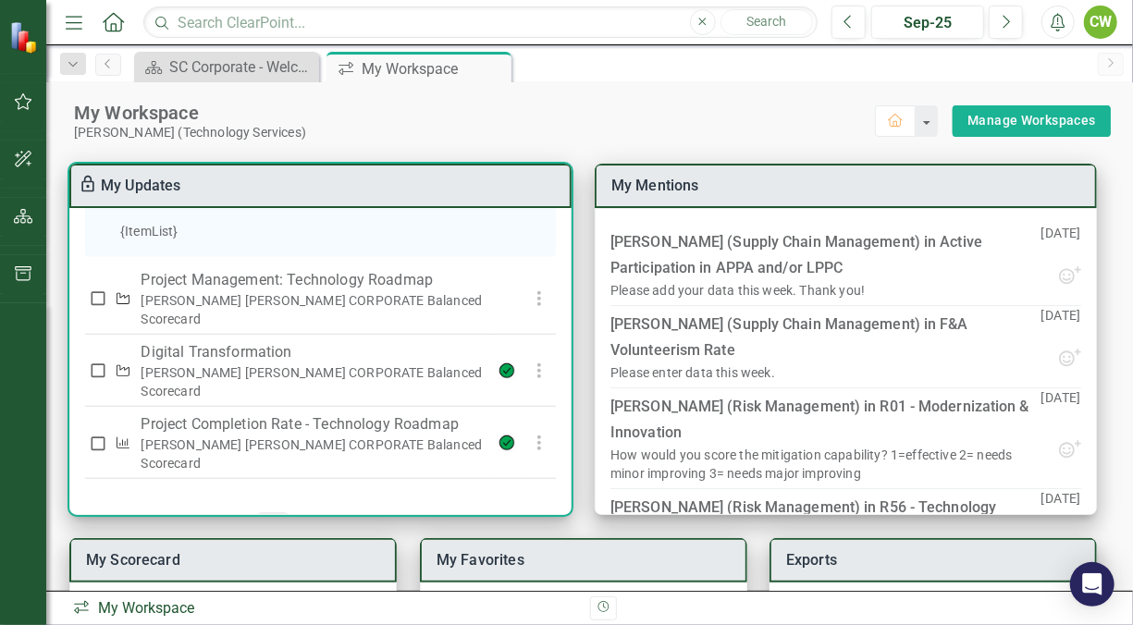
scroll to position [680, 0]
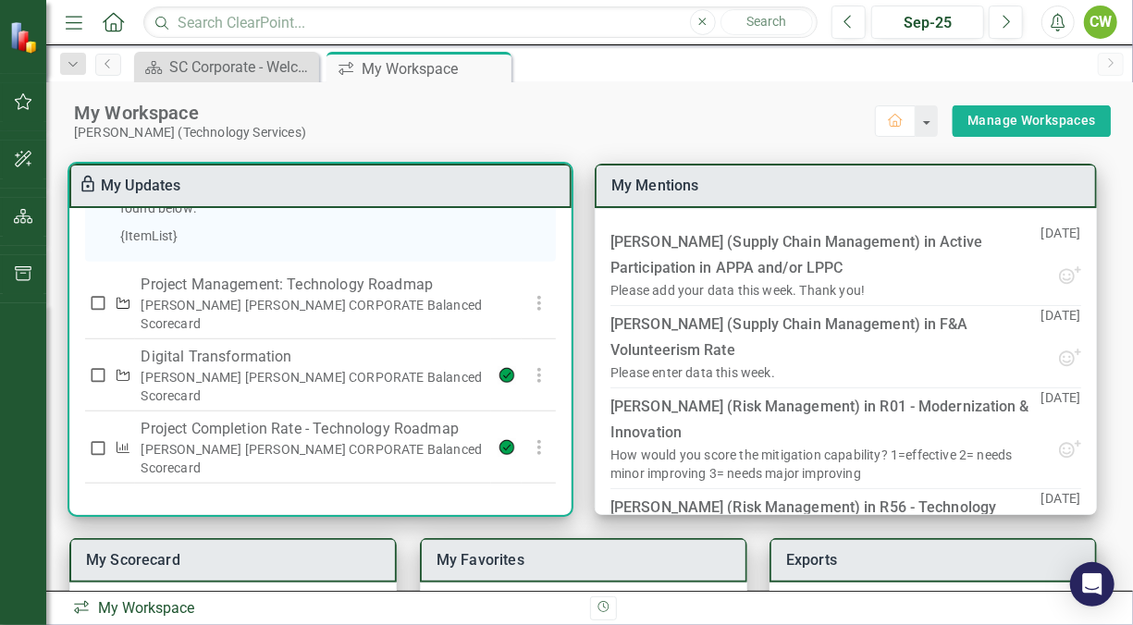
click at [142, 418] on p "Project Completion Rate - Technology Roadmap" at bounding box center [313, 429] width 344 height 22
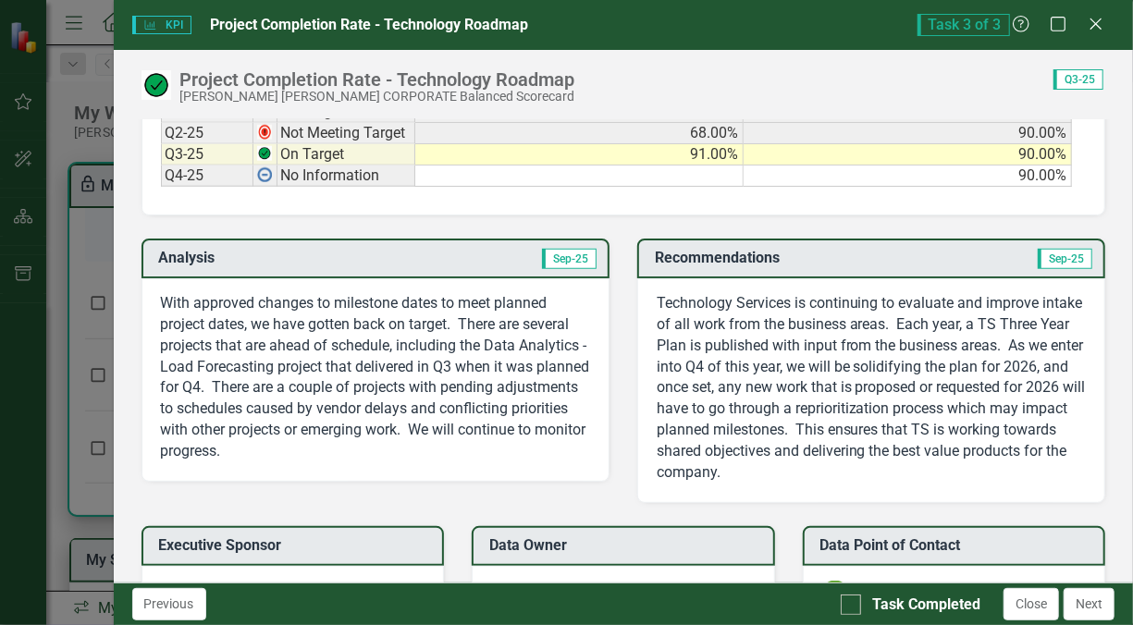
scroll to position [1003, 0]
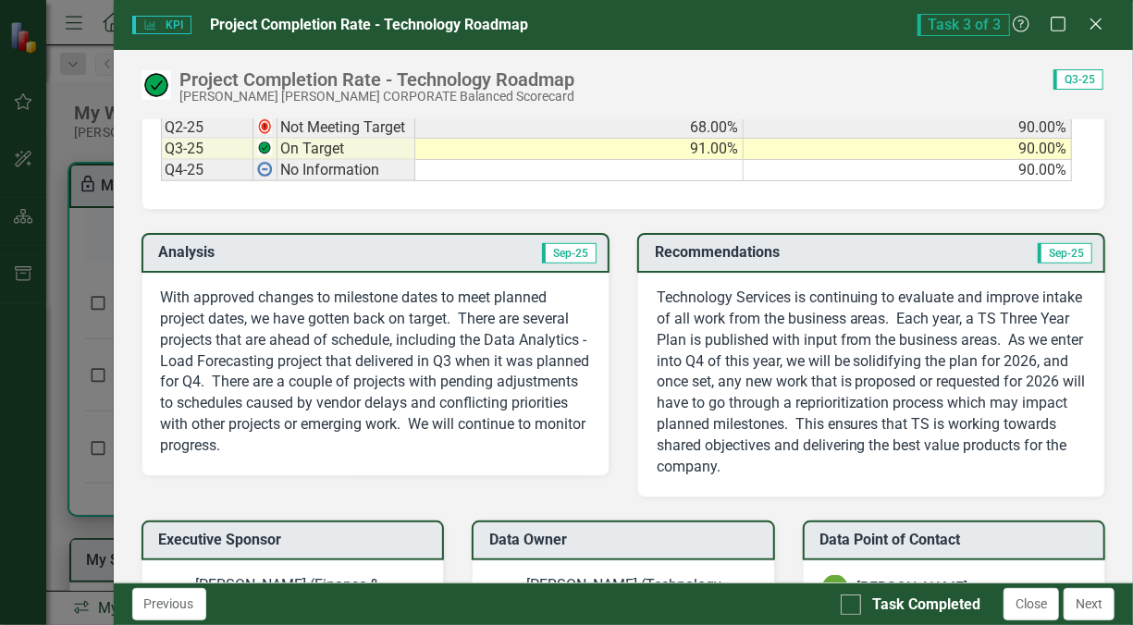
click at [339, 321] on p "With approved changes to milestone dates to meet planned project dates, we have…" at bounding box center [375, 372] width 429 height 169
click at [308, 342] on p "With approved changes to milestone dates to meet planned project dates, we have…" at bounding box center [375, 372] width 429 height 169
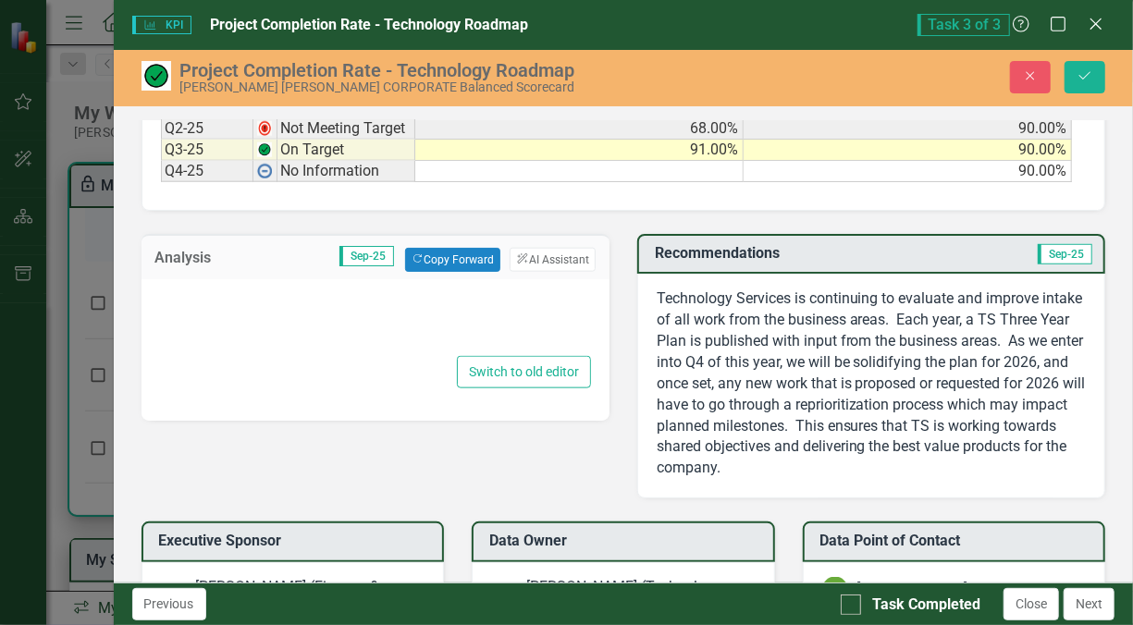
type textarea "<p>With approved changes to milestone dates to meet planned project dates, we h…"
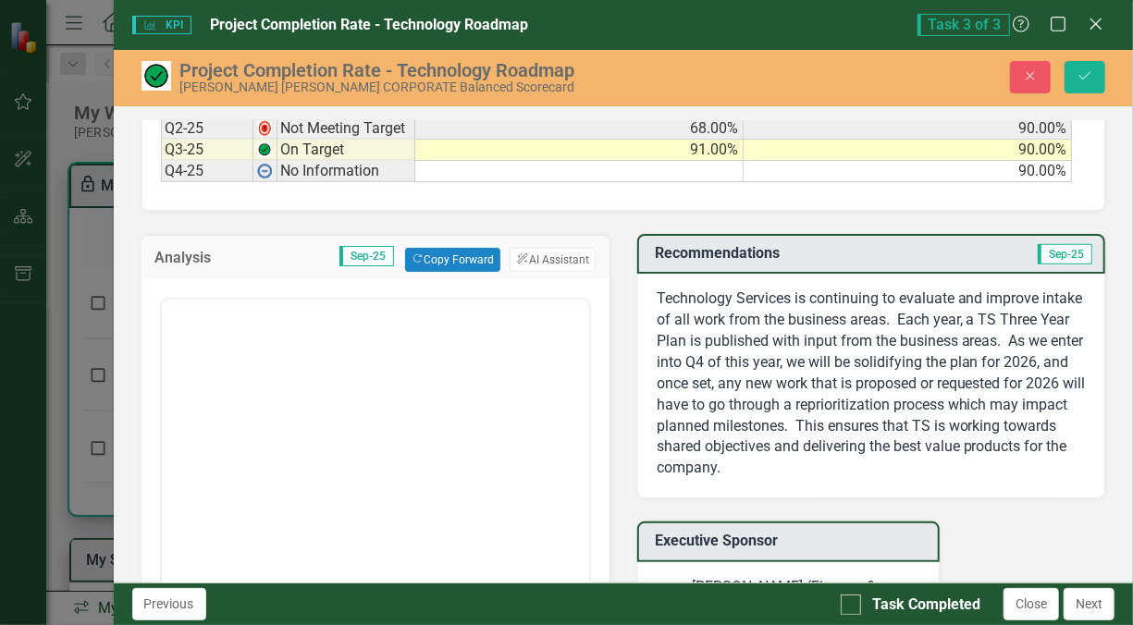
scroll to position [0, 0]
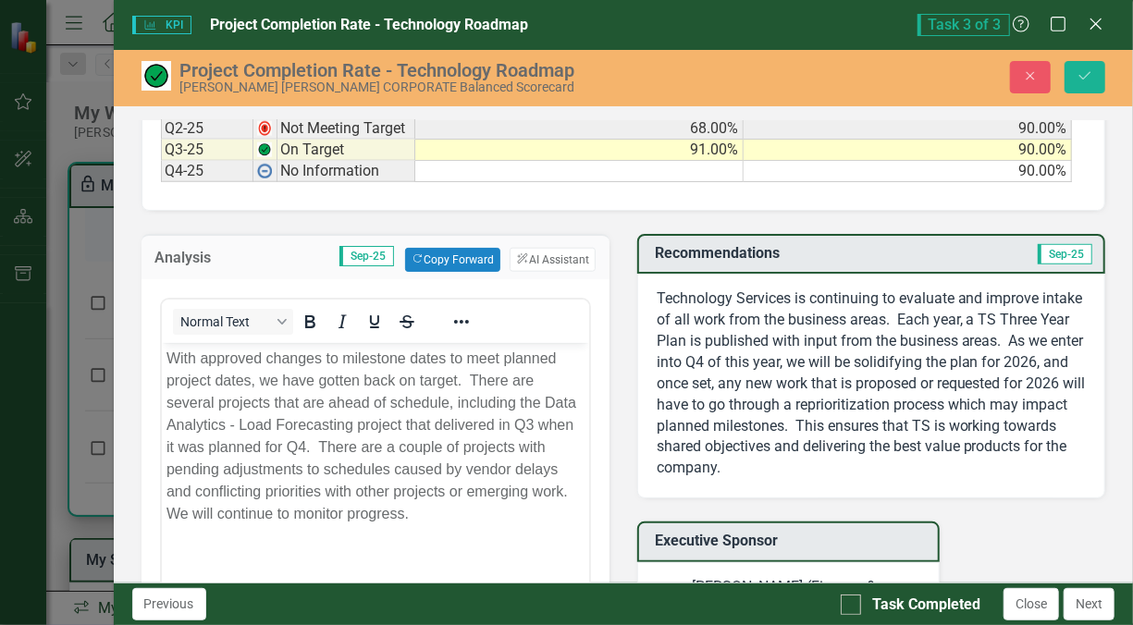
click at [1100, 23] on icon "Close" at bounding box center [1096, 24] width 19 height 15
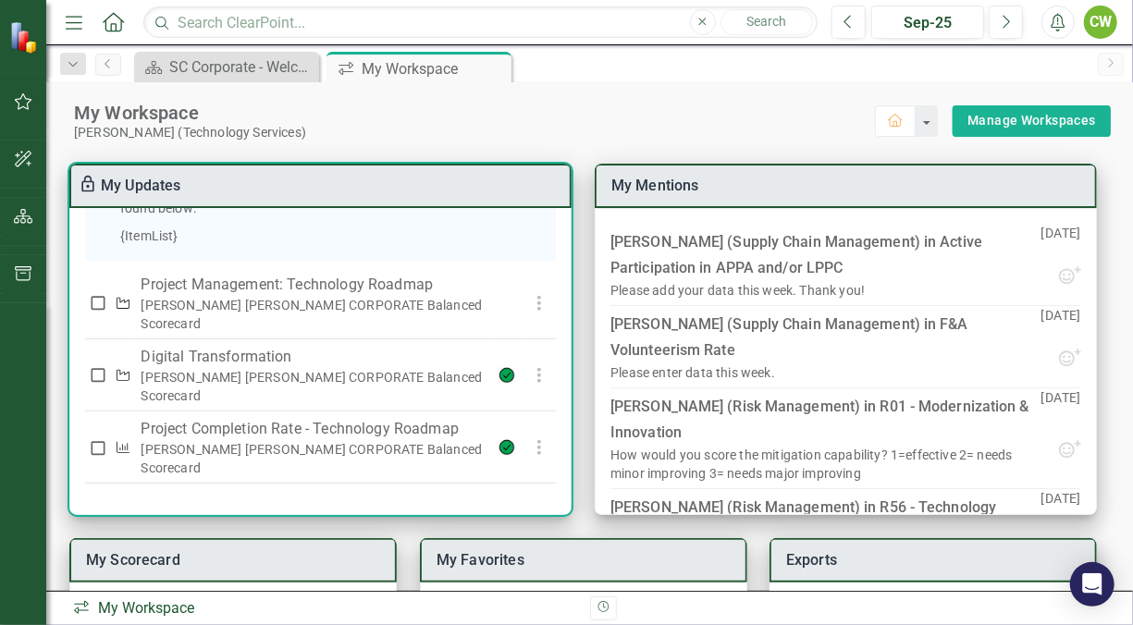
click at [541, 519] on icon at bounding box center [545, 530] width 22 height 22
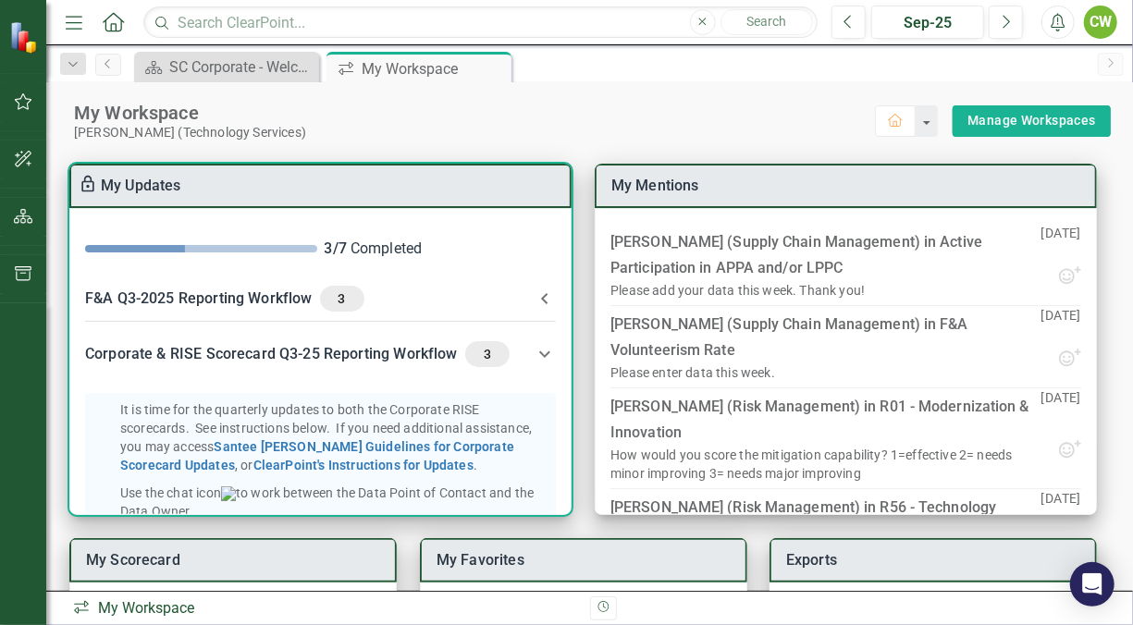
click at [538, 359] on icon at bounding box center [545, 354] width 22 height 22
